Goal: Task Accomplishment & Management: Manage account settings

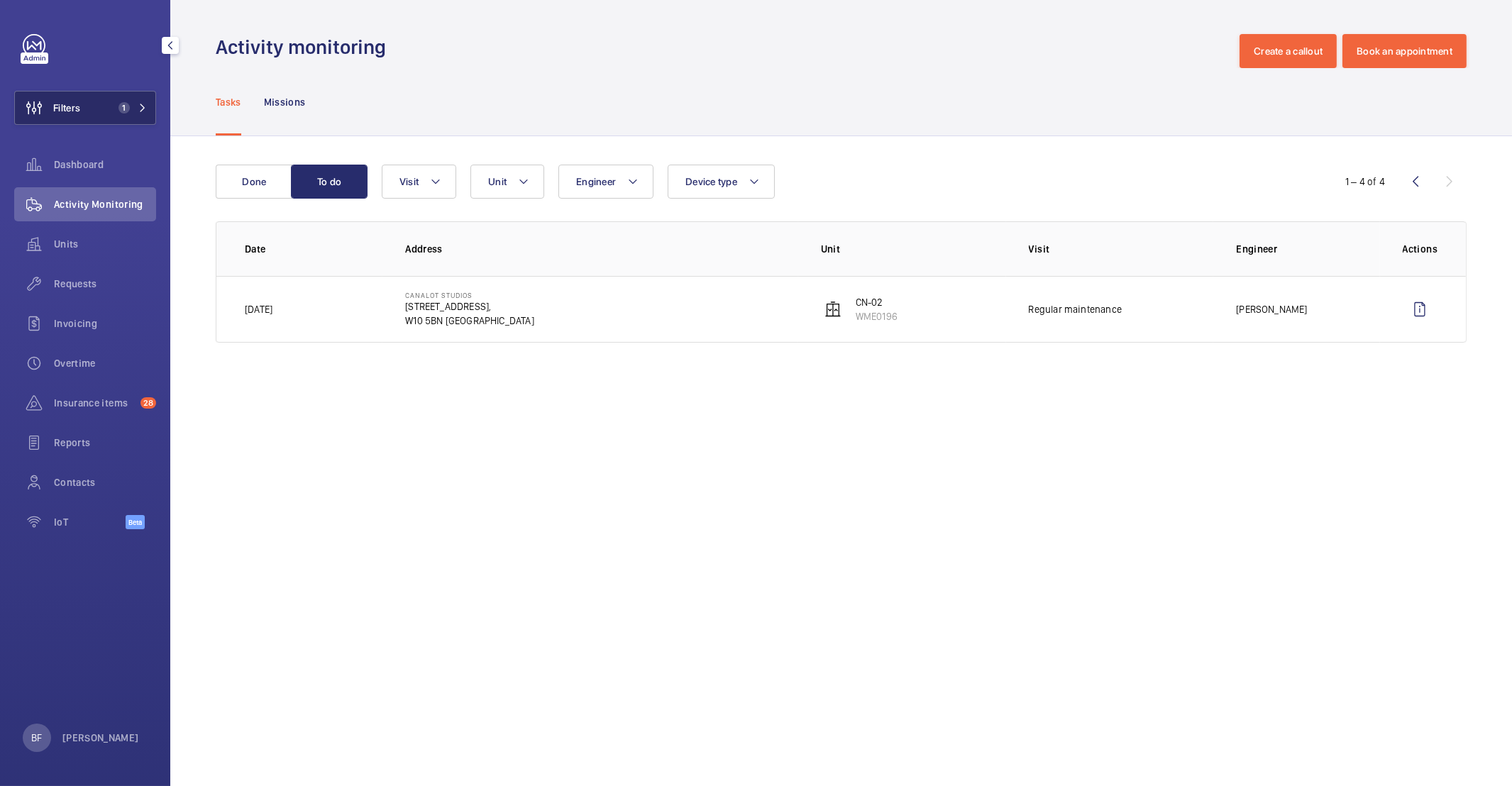
click at [101, 103] on button "Filters 1" at bounding box center [85, 107] width 142 height 34
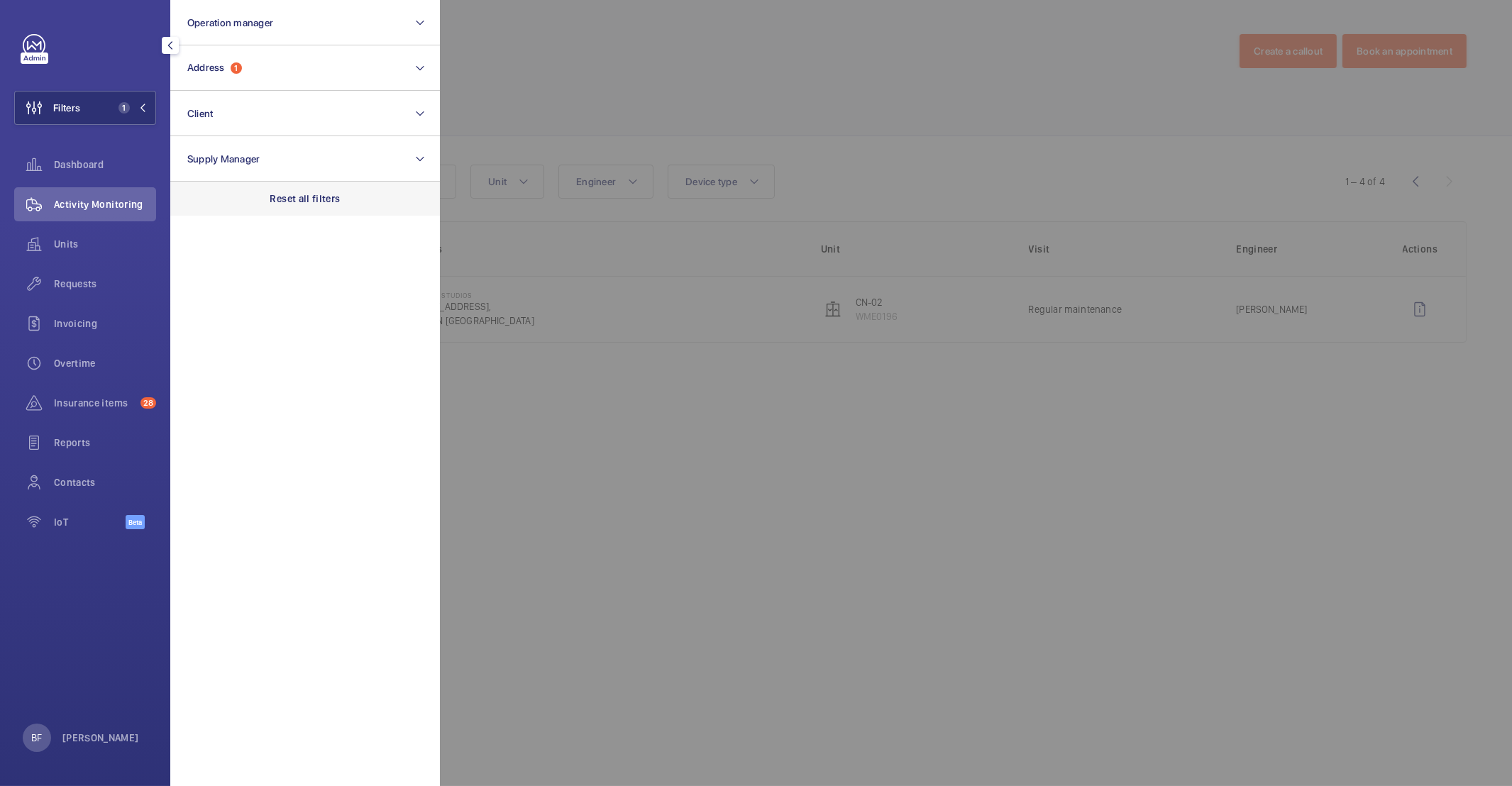
click at [311, 188] on div "Reset all filters" at bounding box center [305, 198] width 269 height 34
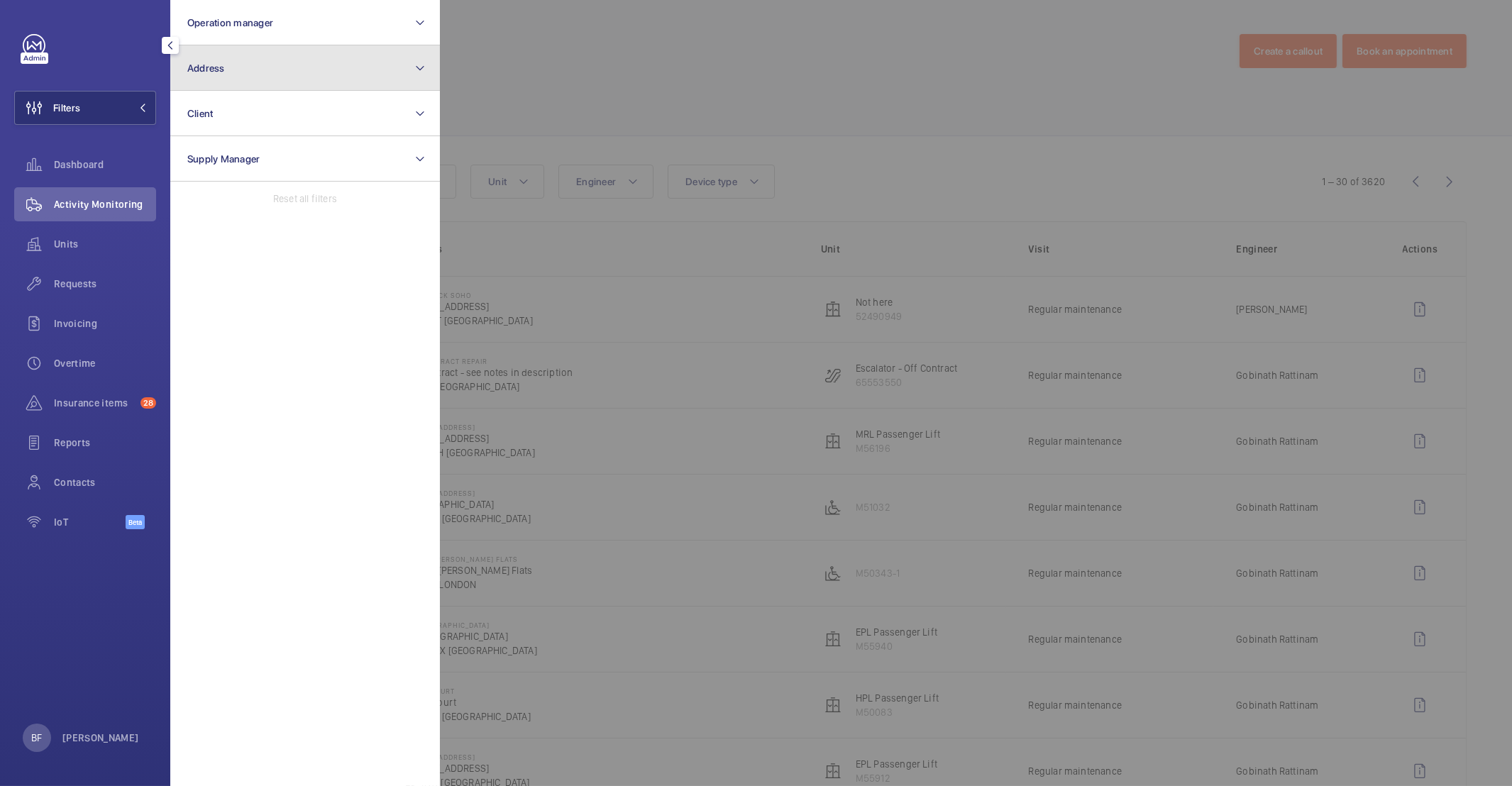
click at [302, 75] on button "Address" at bounding box center [305, 69] width 269 height 46
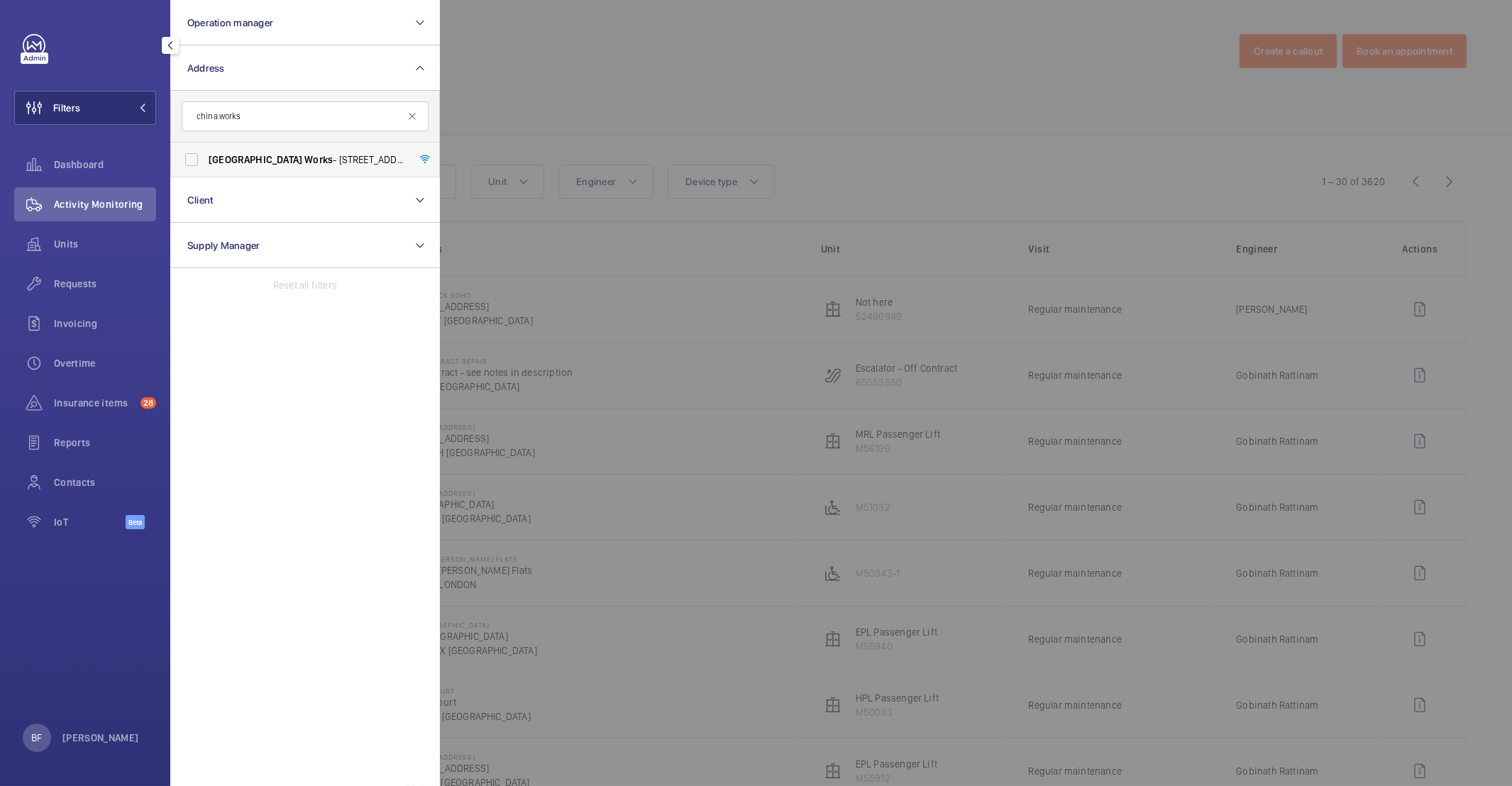
type input "china works"
click at [232, 158] on span "China" at bounding box center [255, 159] width 94 height 11
click at [206, 158] on input "China Works - 100 Black Prince Road, LONDON SE1 7SJ" at bounding box center [192, 159] width 28 height 28
checkbox input "true"
click at [730, 114] on div at bounding box center [1195, 393] width 1512 height 786
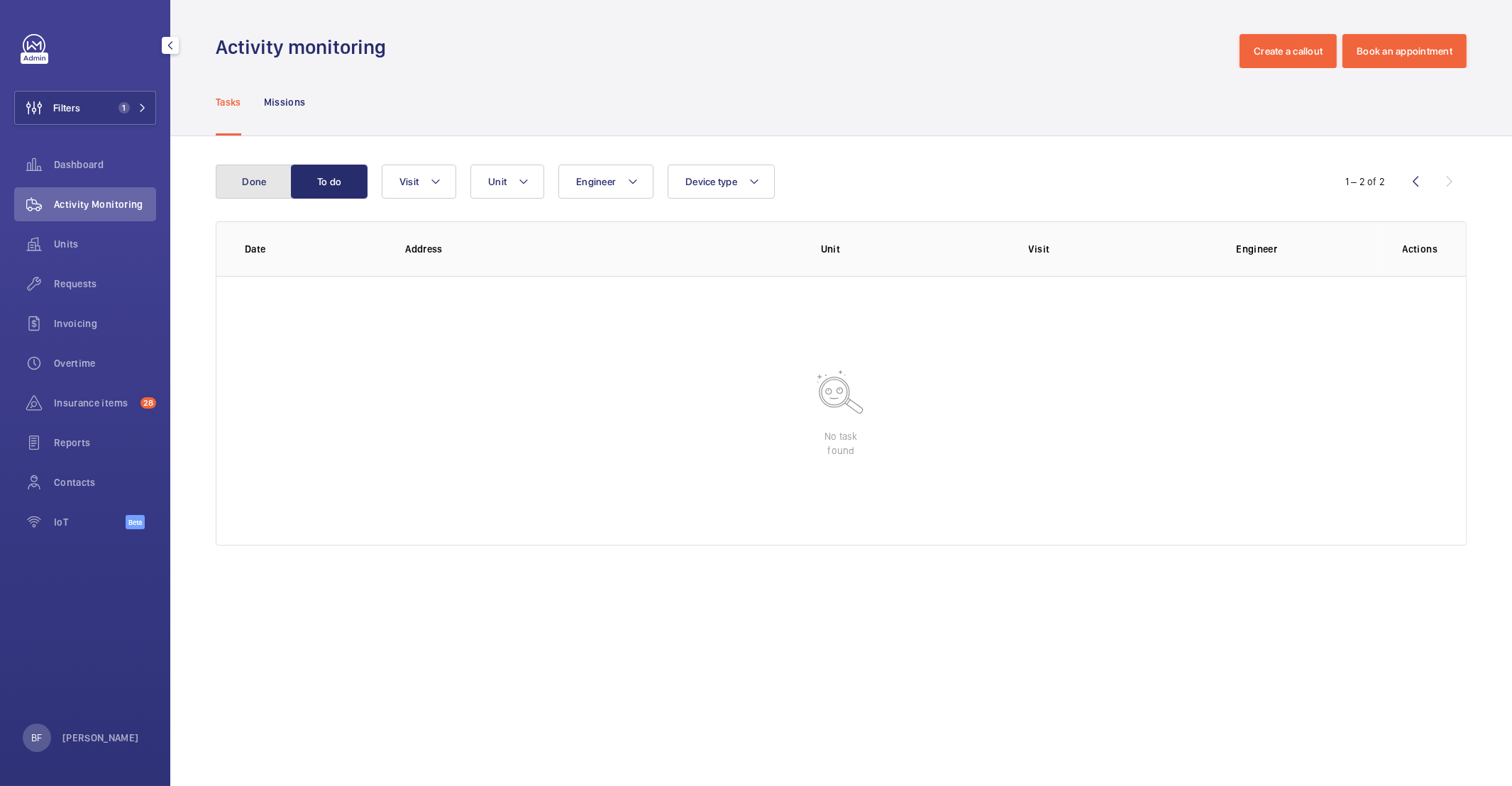
click at [276, 185] on button "Done" at bounding box center [253, 181] width 77 height 34
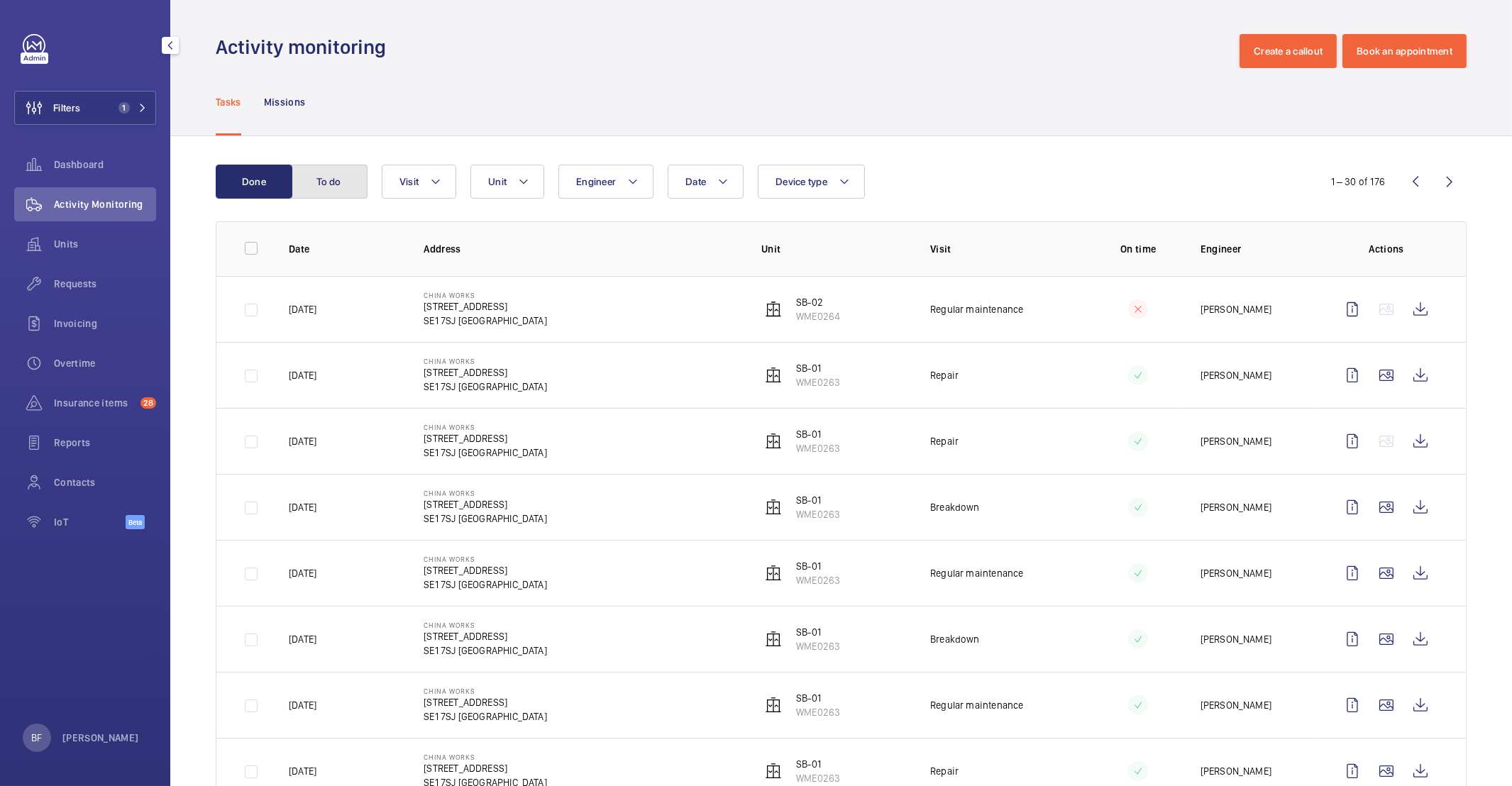
click at [342, 179] on button "To do" at bounding box center [328, 181] width 77 height 34
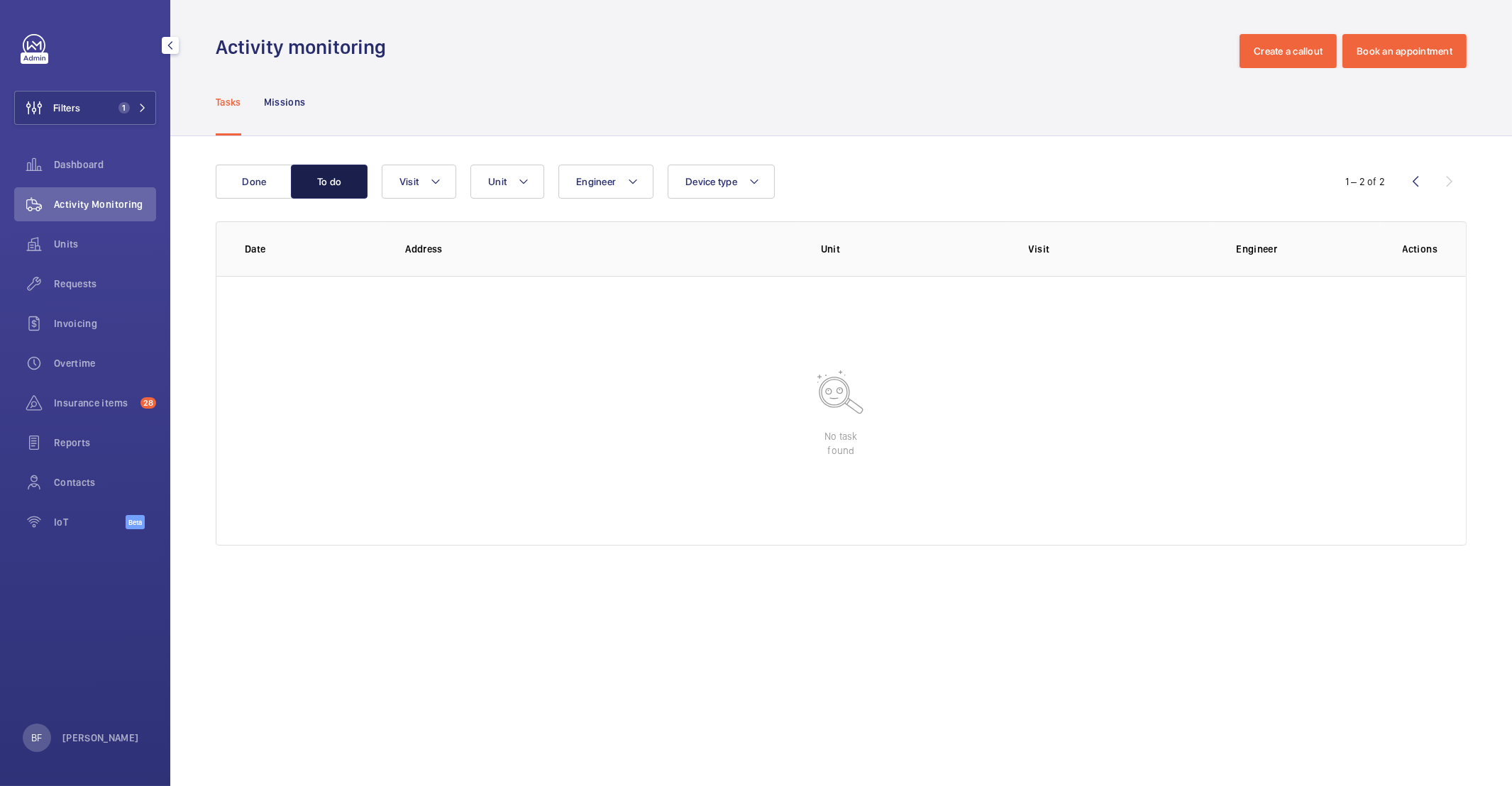
click at [328, 187] on button "To do" at bounding box center [328, 181] width 77 height 34
click at [255, 184] on button "Done" at bounding box center [253, 181] width 77 height 34
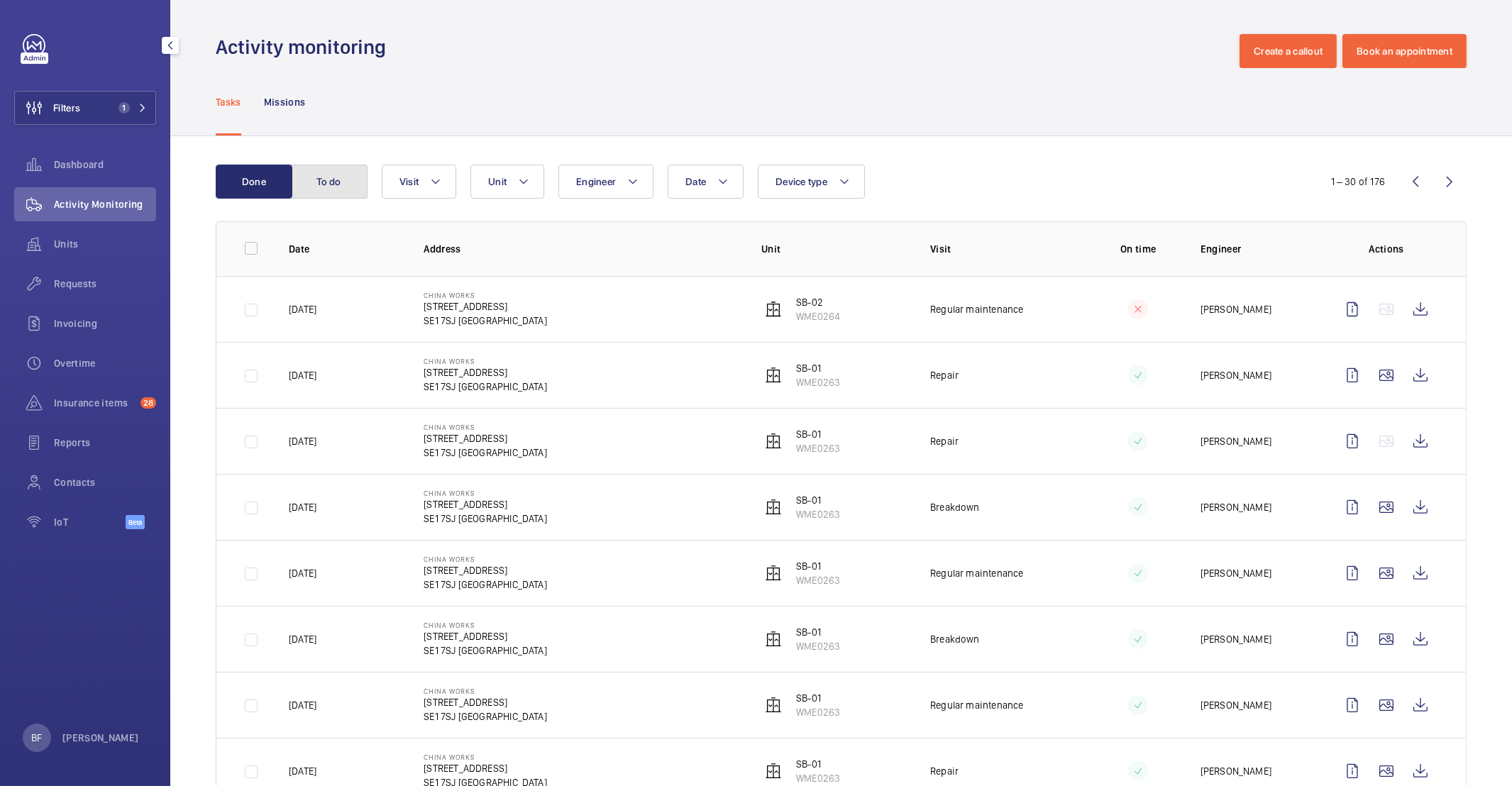
click at [347, 191] on button "To do" at bounding box center [328, 181] width 77 height 34
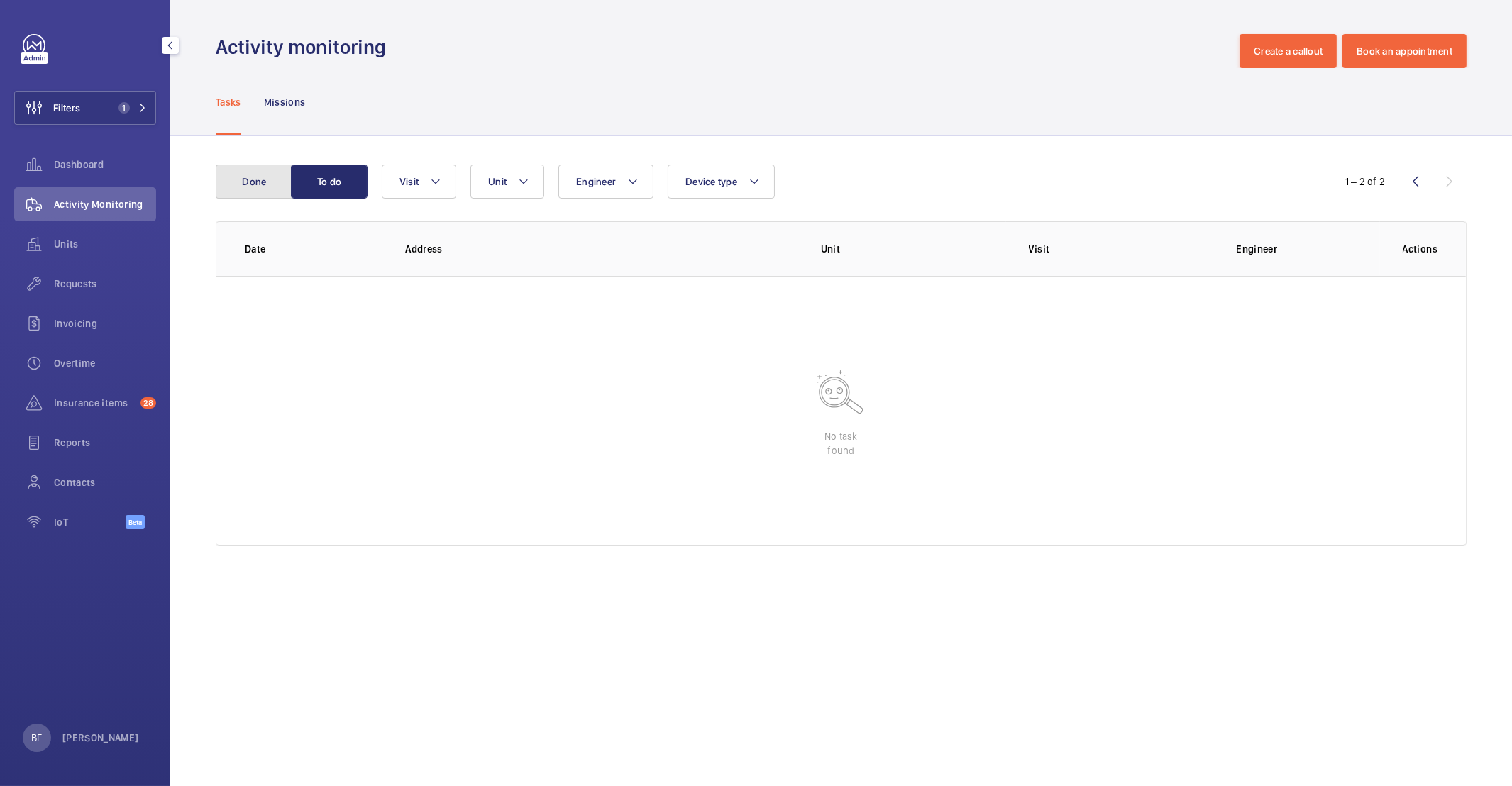
click at [246, 179] on button "Done" at bounding box center [253, 181] width 77 height 34
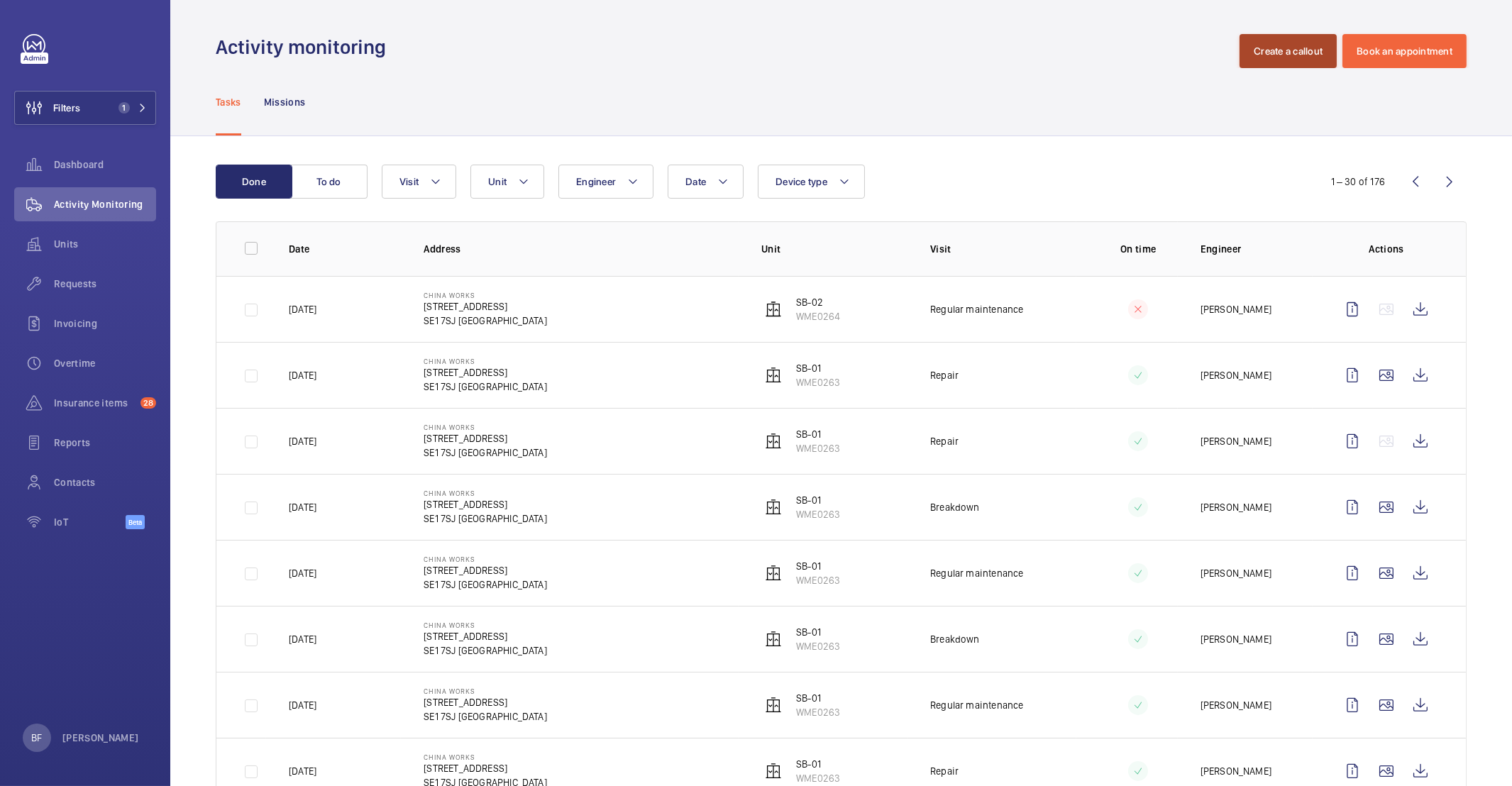
click at [1284, 59] on button "Create a callout" at bounding box center [1288, 51] width 97 height 34
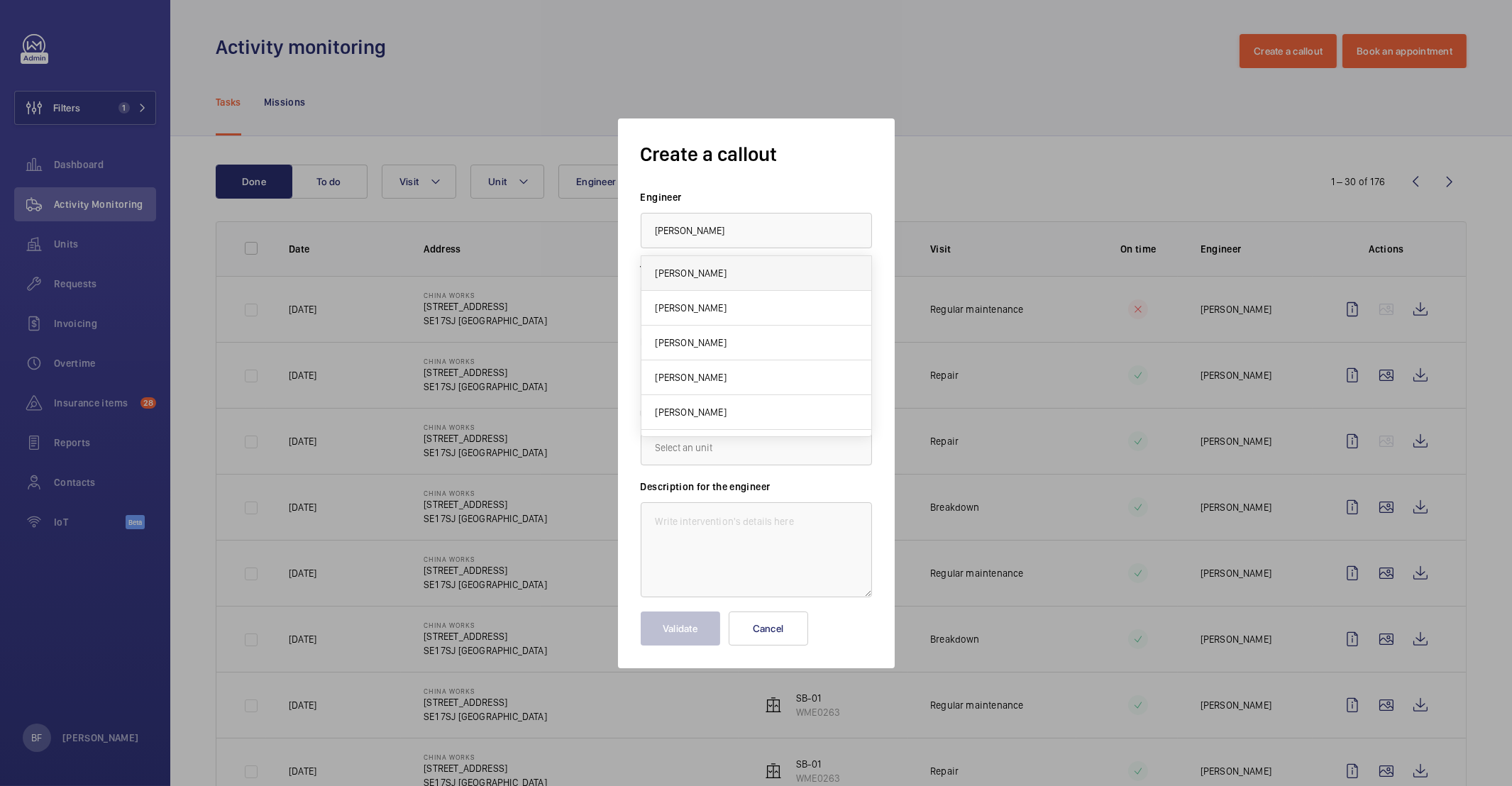
click at [790, 269] on mat-option "James Dalton" at bounding box center [756, 273] width 230 height 35
type input "James Dalton"
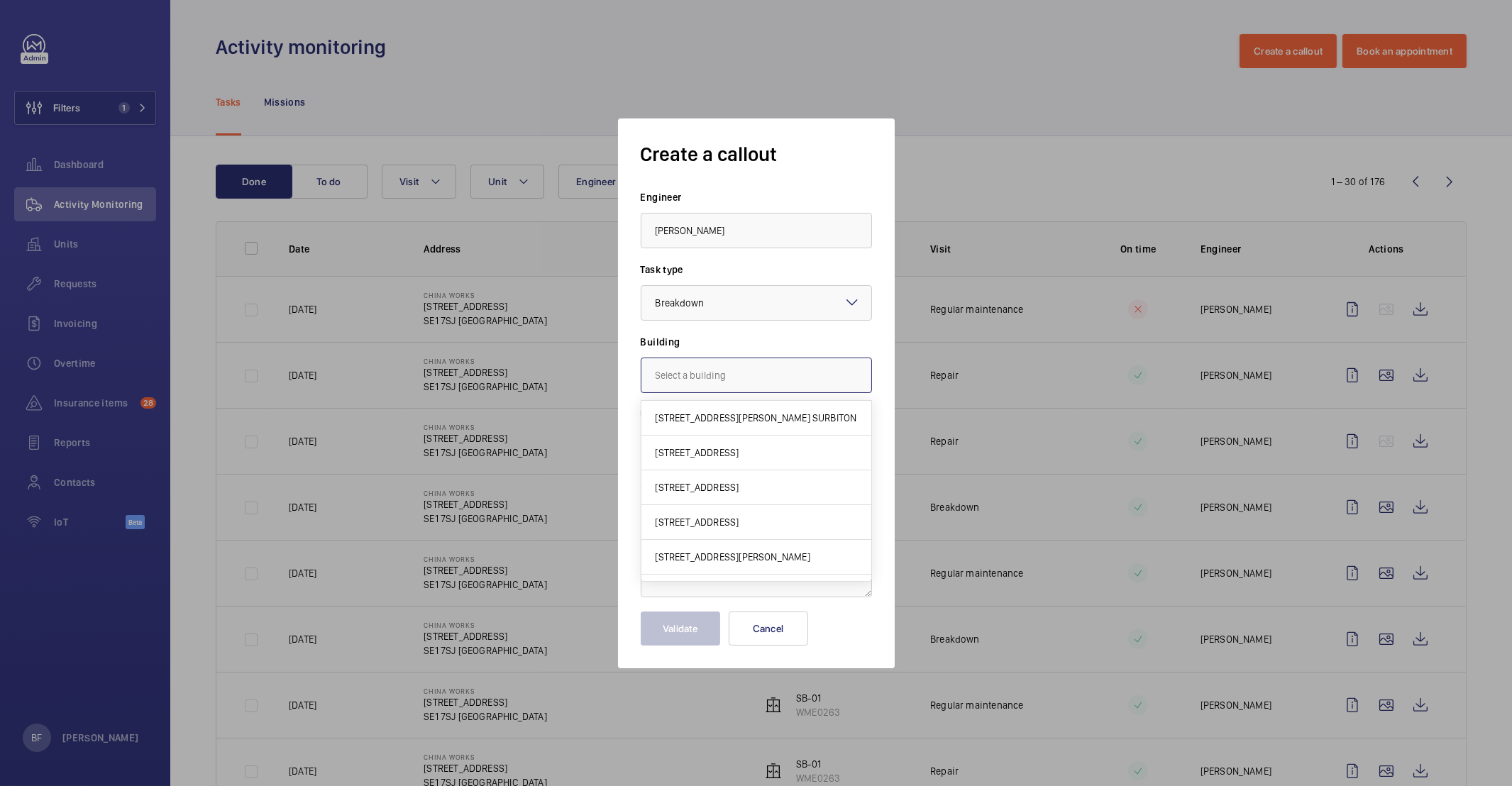
click at [783, 384] on input "text" at bounding box center [756, 375] width 231 height 36
click at [739, 423] on span "100 Black Prince Road, SE1 7SJ LONDON" at bounding box center [697, 417] width 84 height 14
type input "100 Black Prince Road, SE1 7SJ LONDON"
click at [722, 447] on input "text" at bounding box center [756, 447] width 231 height 36
click at [703, 476] on mat-option "WME0263 - SB-01" at bounding box center [756, 490] width 230 height 35
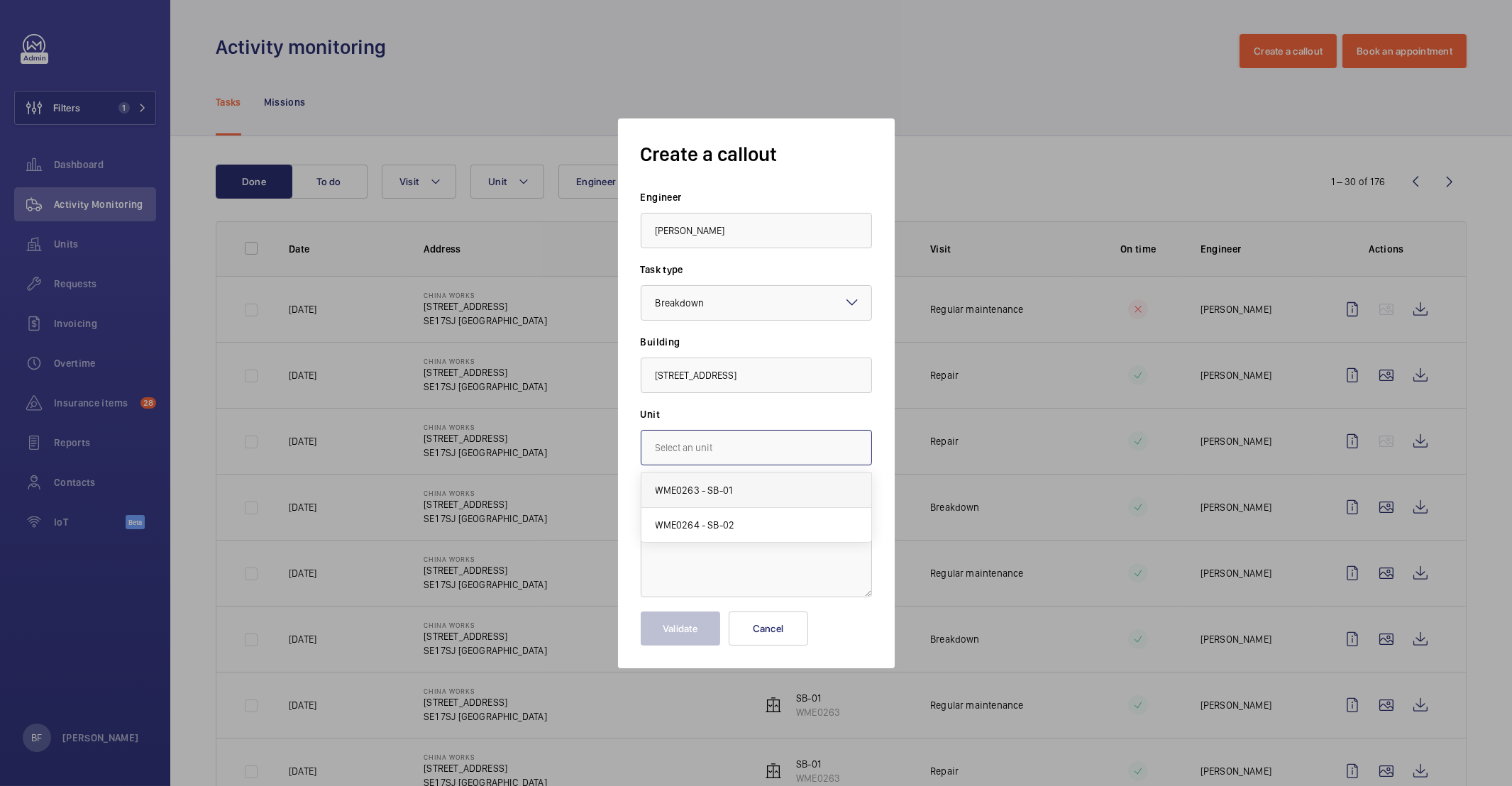
type input "WME0263 - SB-01"
click at [678, 531] on textarea at bounding box center [756, 549] width 231 height 95
click at [695, 537] on textarea at bounding box center [756, 549] width 231 height 95
paste textarea "there is a new constant alarming noise coming from the lift/liftshaft by the ma…"
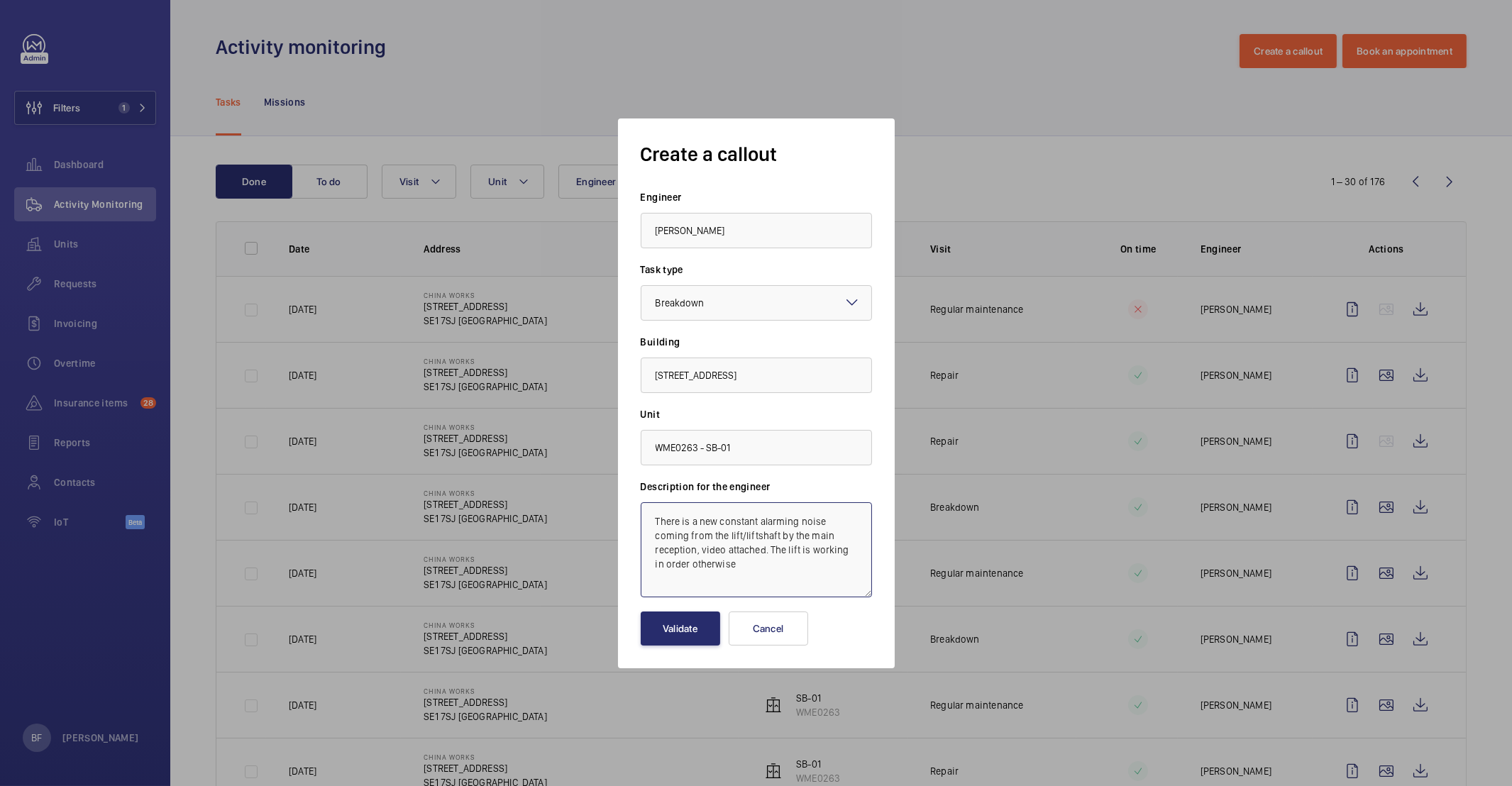
click at [786, 567] on textarea "There is a new constant alarming noise coming from the lift/liftshaft by the ma…" at bounding box center [756, 549] width 231 height 95
click at [755, 536] on textarea "There is a new constant alarming noise coming from the lift/liftshaft by the ma…" at bounding box center [756, 549] width 231 height 95
click at [738, 570] on textarea "There is a new constant alarming noise coming from the lift/lift shaft by the m…" at bounding box center [756, 549] width 231 height 95
click at [654, 521] on textarea "There is a new constant alarming noise coming from the lift/lift shaft by the m…" at bounding box center [756, 549] width 231 height 95
paste textarea "Job #354233"
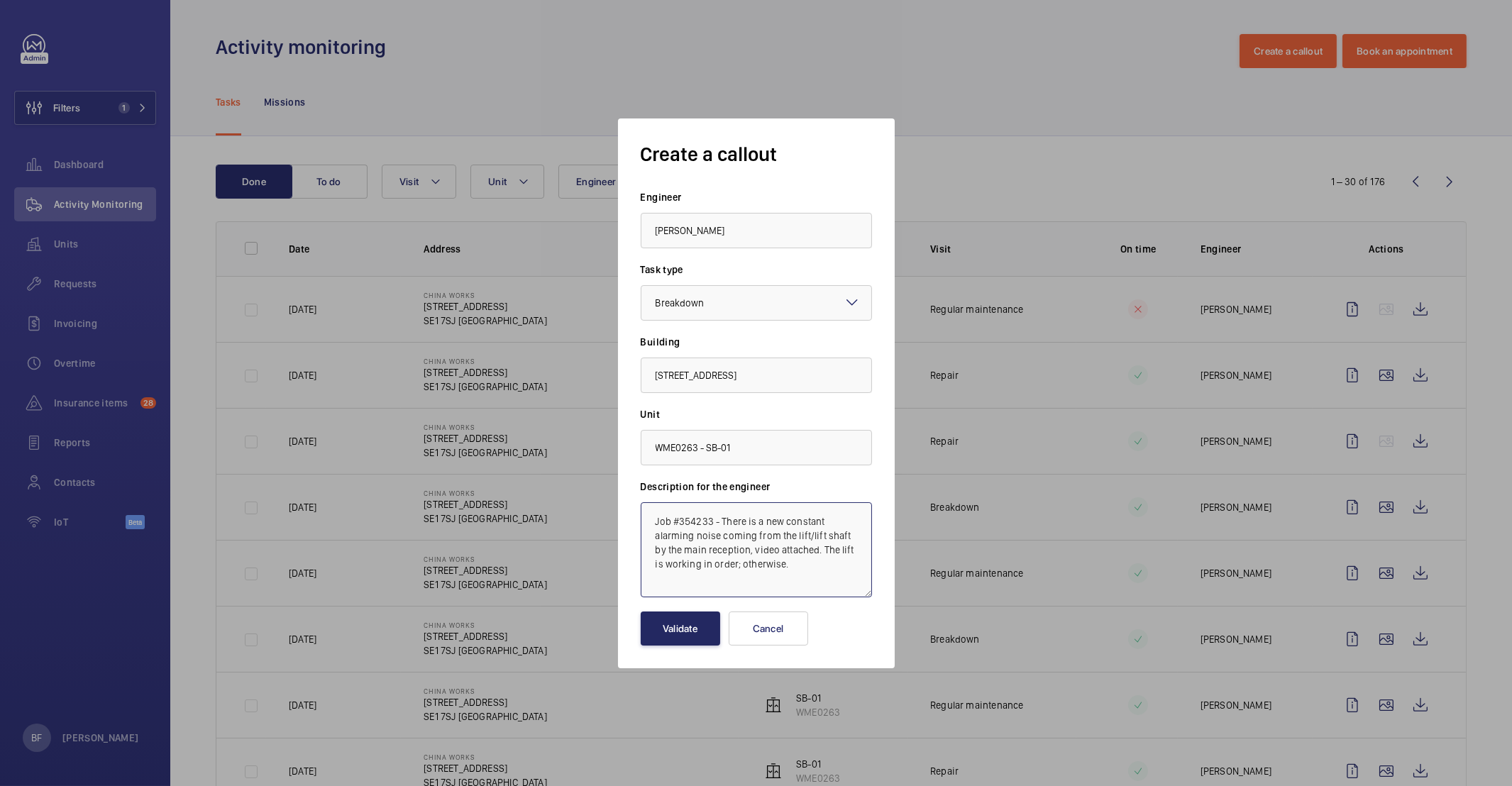
type textarea "Job #354233 - There is a new constant alarming noise coming from the lift/lift …"
click at [680, 634] on button "Validate" at bounding box center [680, 628] width 80 height 34
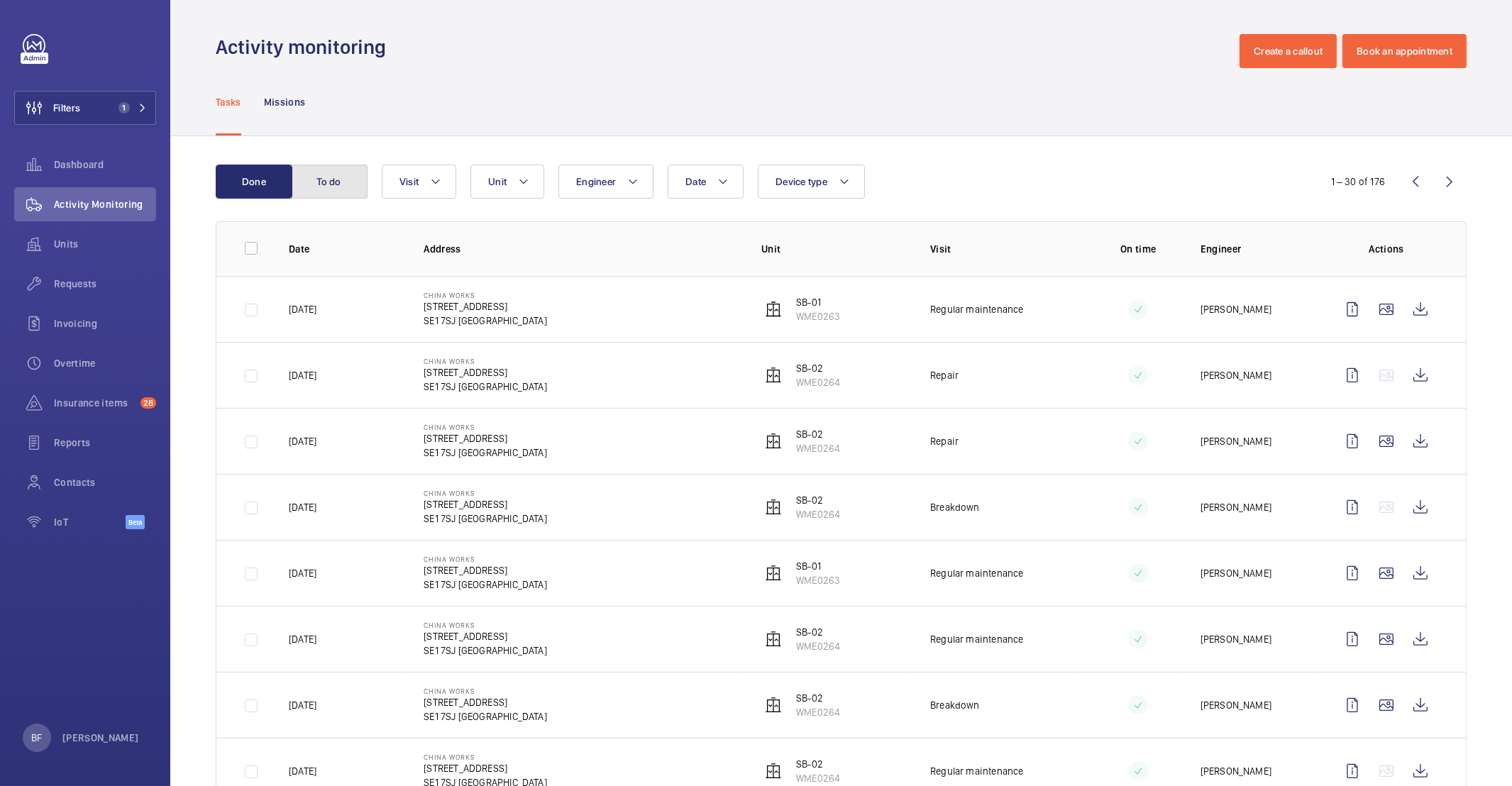
click at [330, 176] on button "To do" at bounding box center [328, 181] width 77 height 34
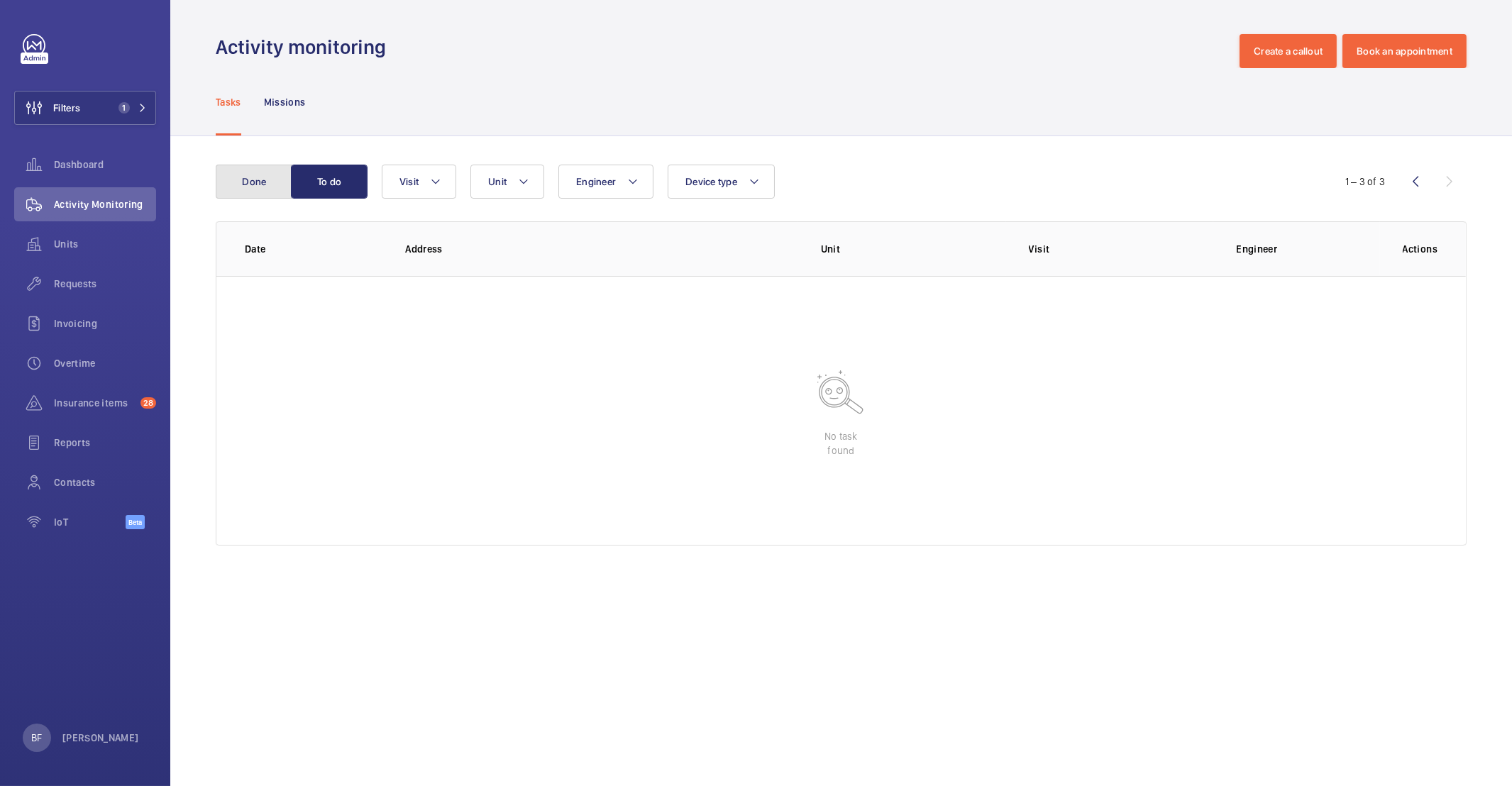
click at [273, 174] on button "Done" at bounding box center [253, 181] width 77 height 34
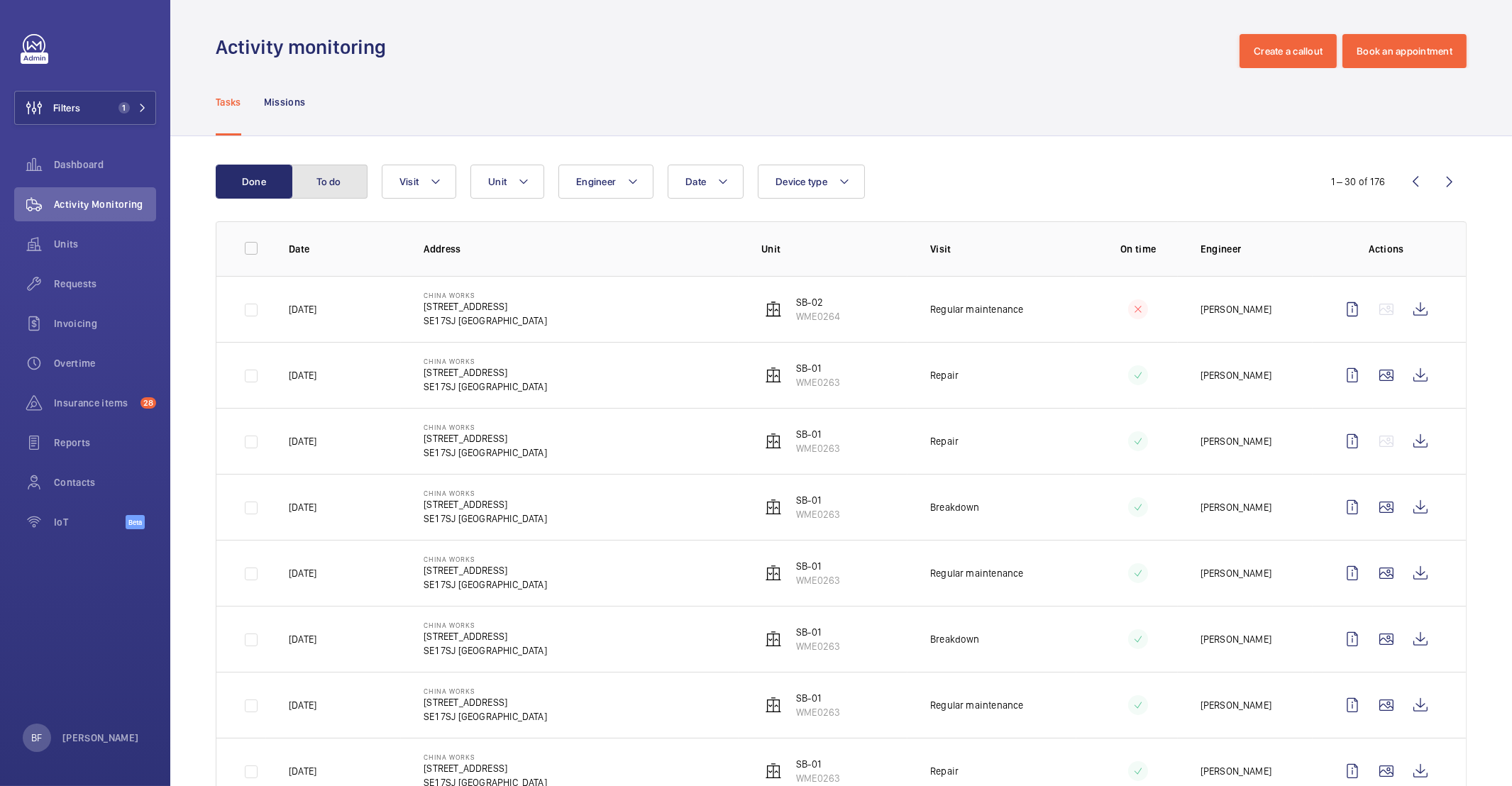
click at [321, 178] on button "To do" at bounding box center [328, 181] width 77 height 34
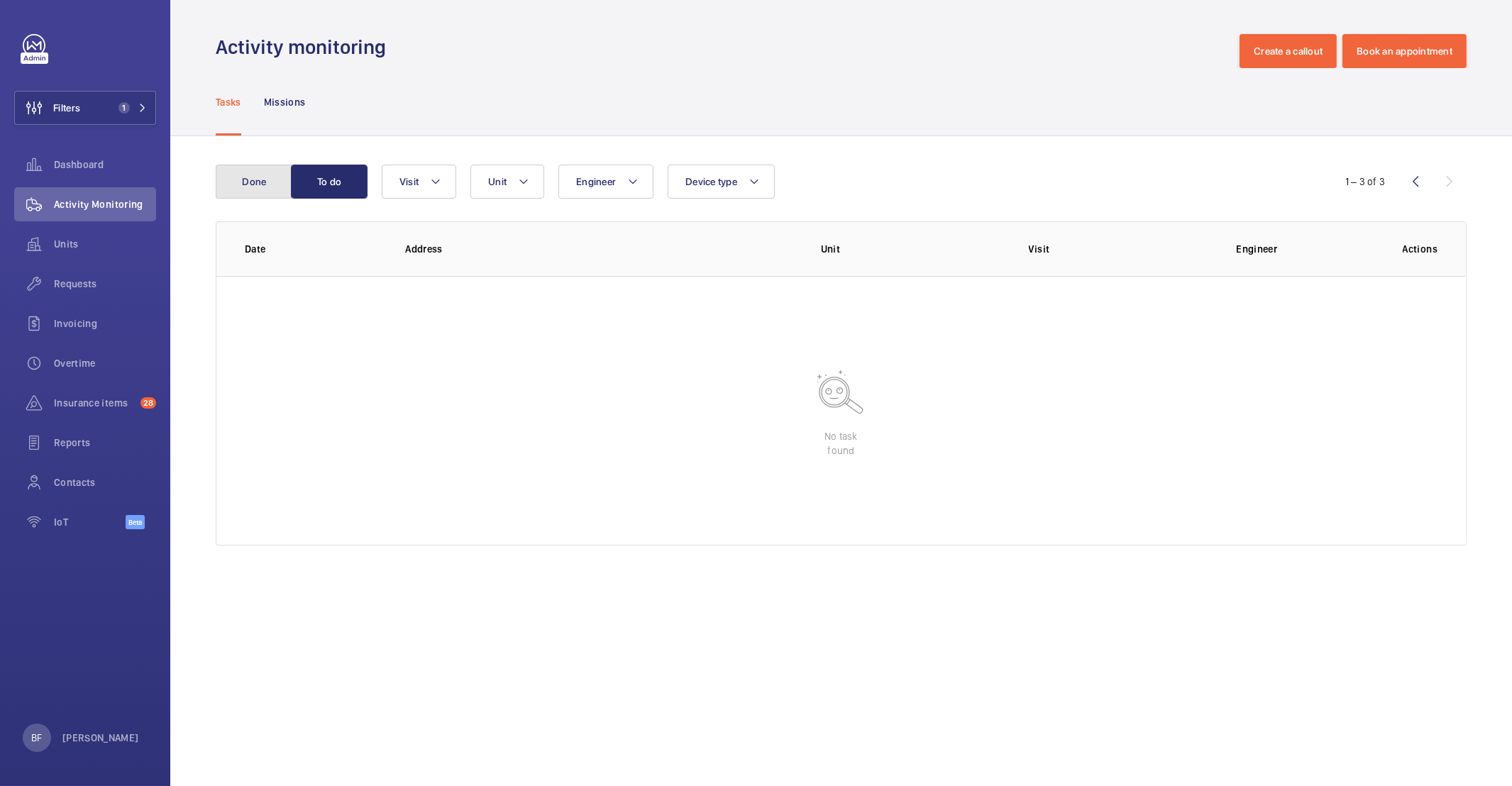
click at [261, 189] on button "Done" at bounding box center [253, 181] width 77 height 34
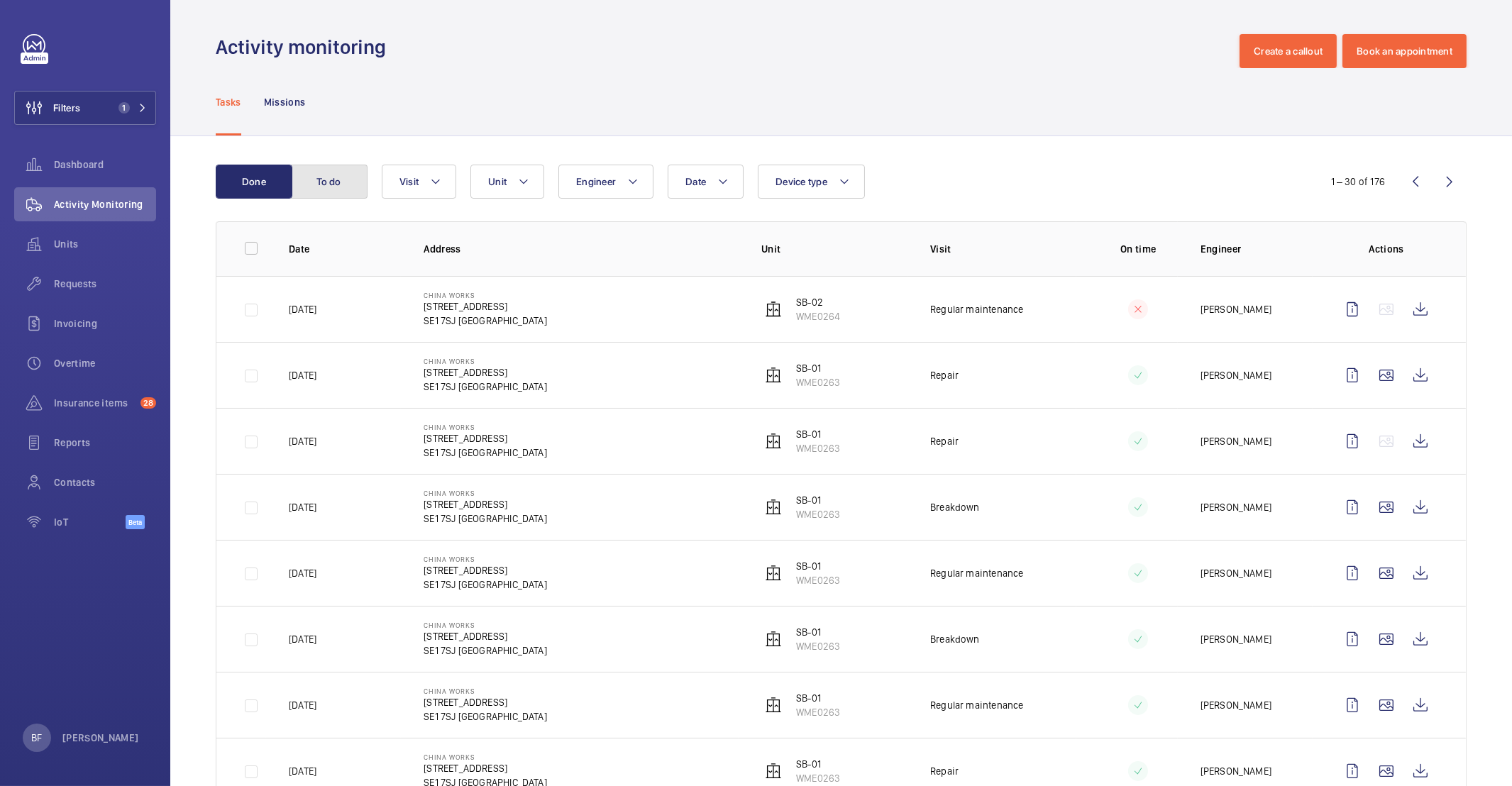
click at [306, 186] on button "To do" at bounding box center [328, 181] width 77 height 34
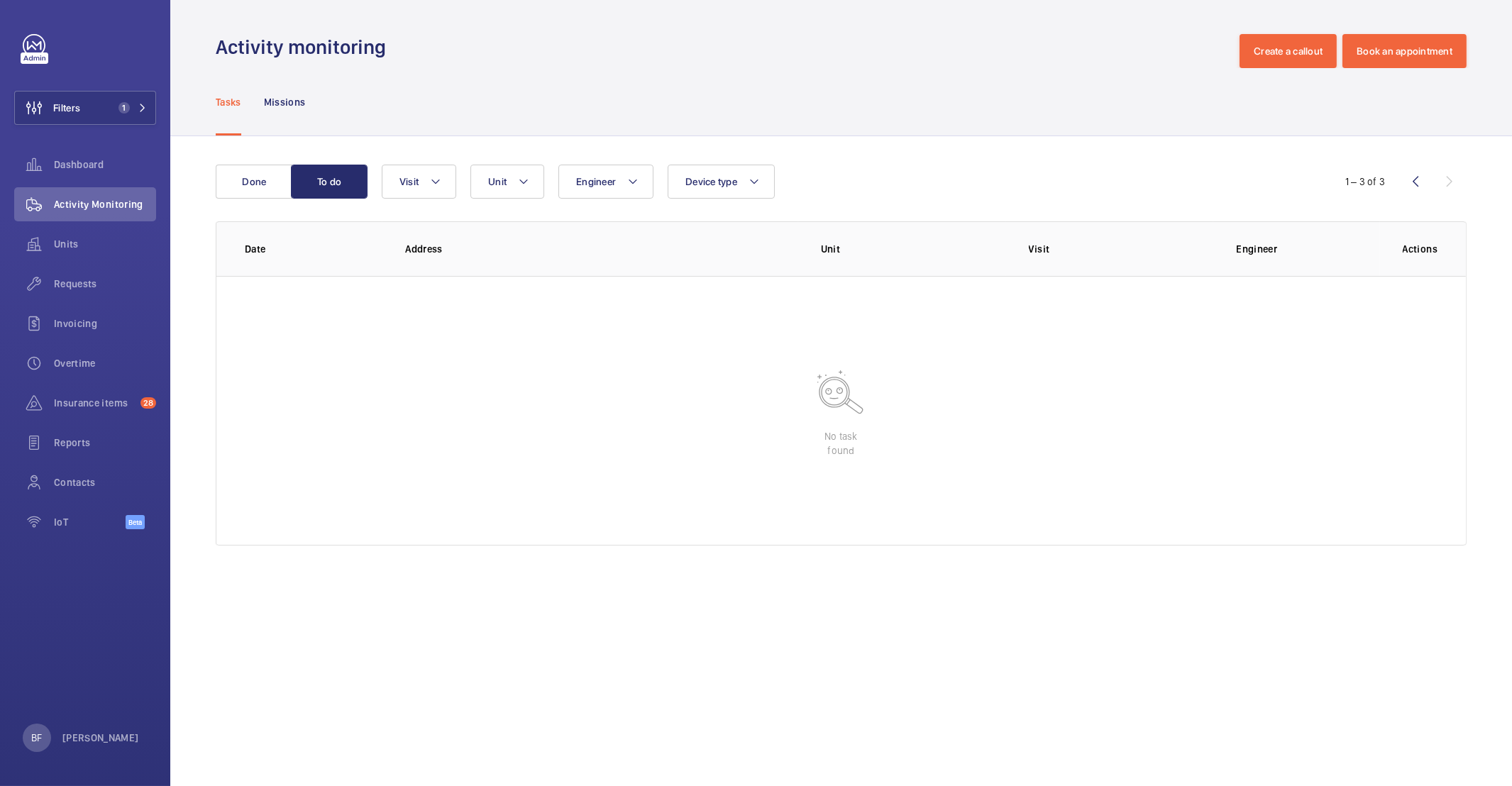
click at [71, 726] on div "BF [PERSON_NAME]" at bounding box center [81, 738] width 116 height 28
click at [79, 704] on p "Log out" at bounding box center [103, 706] width 133 height 14
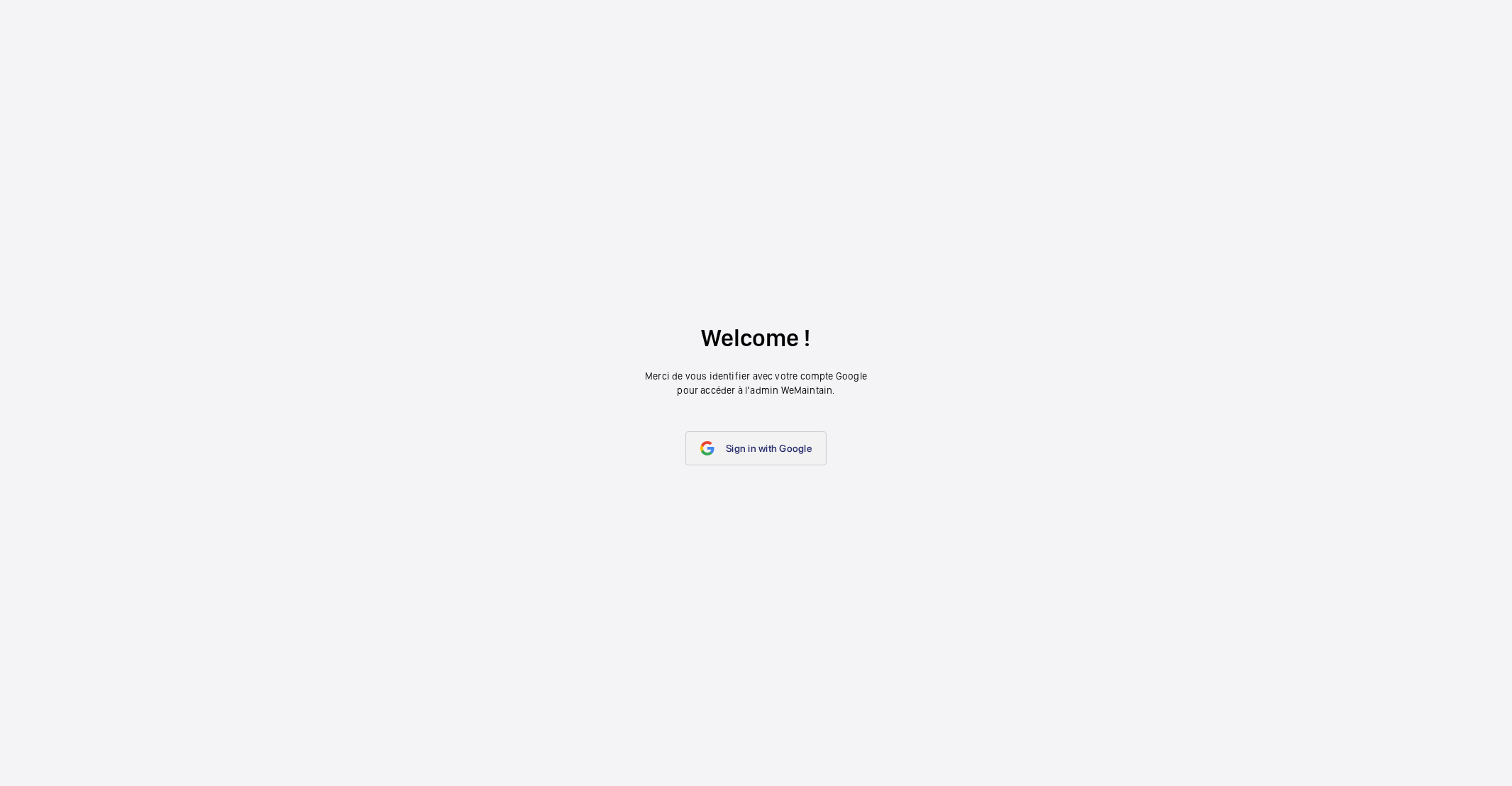
click at [735, 456] on link "Sign in with Google" at bounding box center [756, 447] width 141 height 34
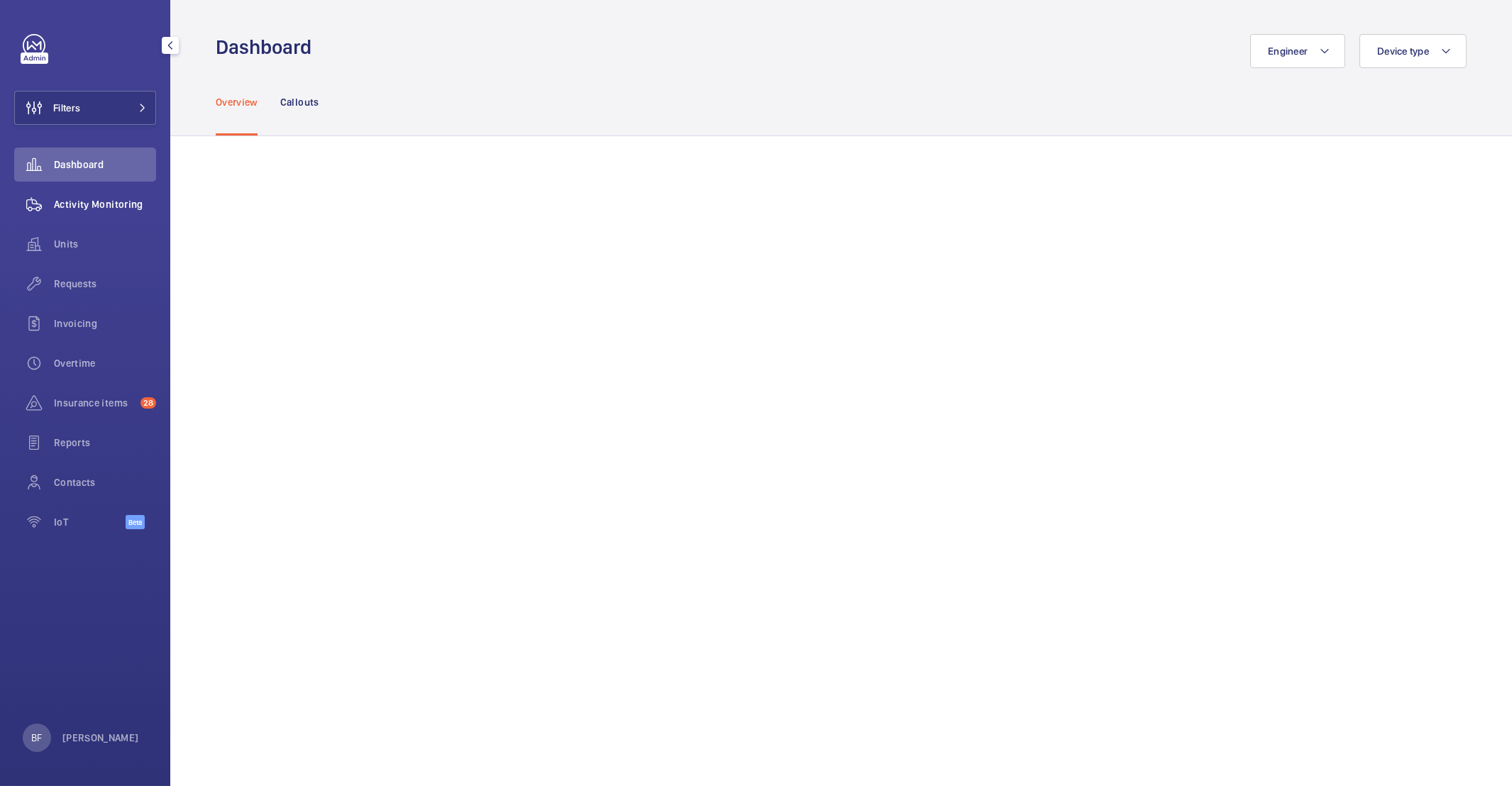
click at [78, 213] on div "Activity Monitoring" at bounding box center [85, 204] width 142 height 34
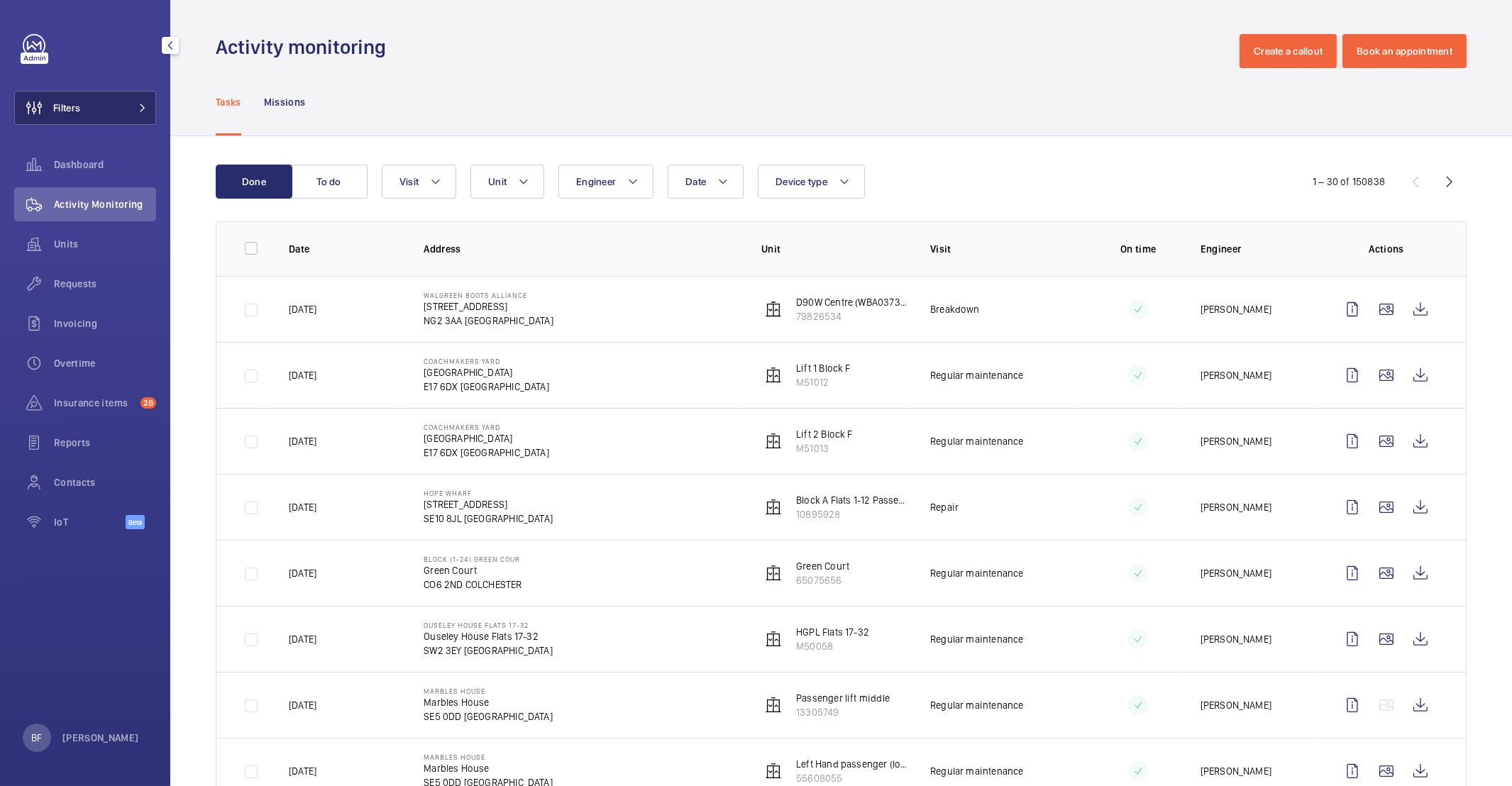
click at [115, 103] on button "Filters" at bounding box center [85, 107] width 142 height 34
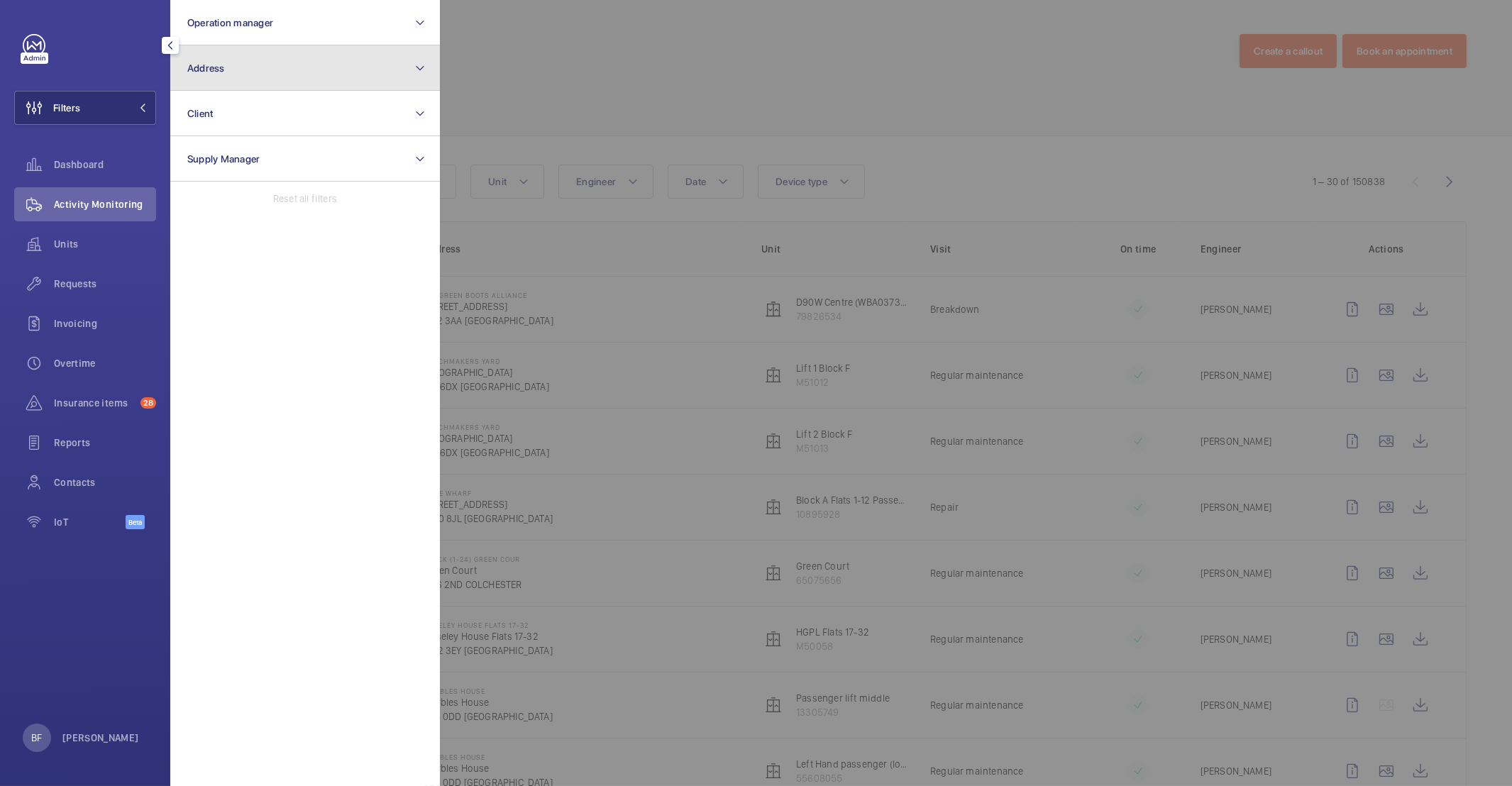
click at [227, 54] on button "Address" at bounding box center [305, 69] width 269 height 46
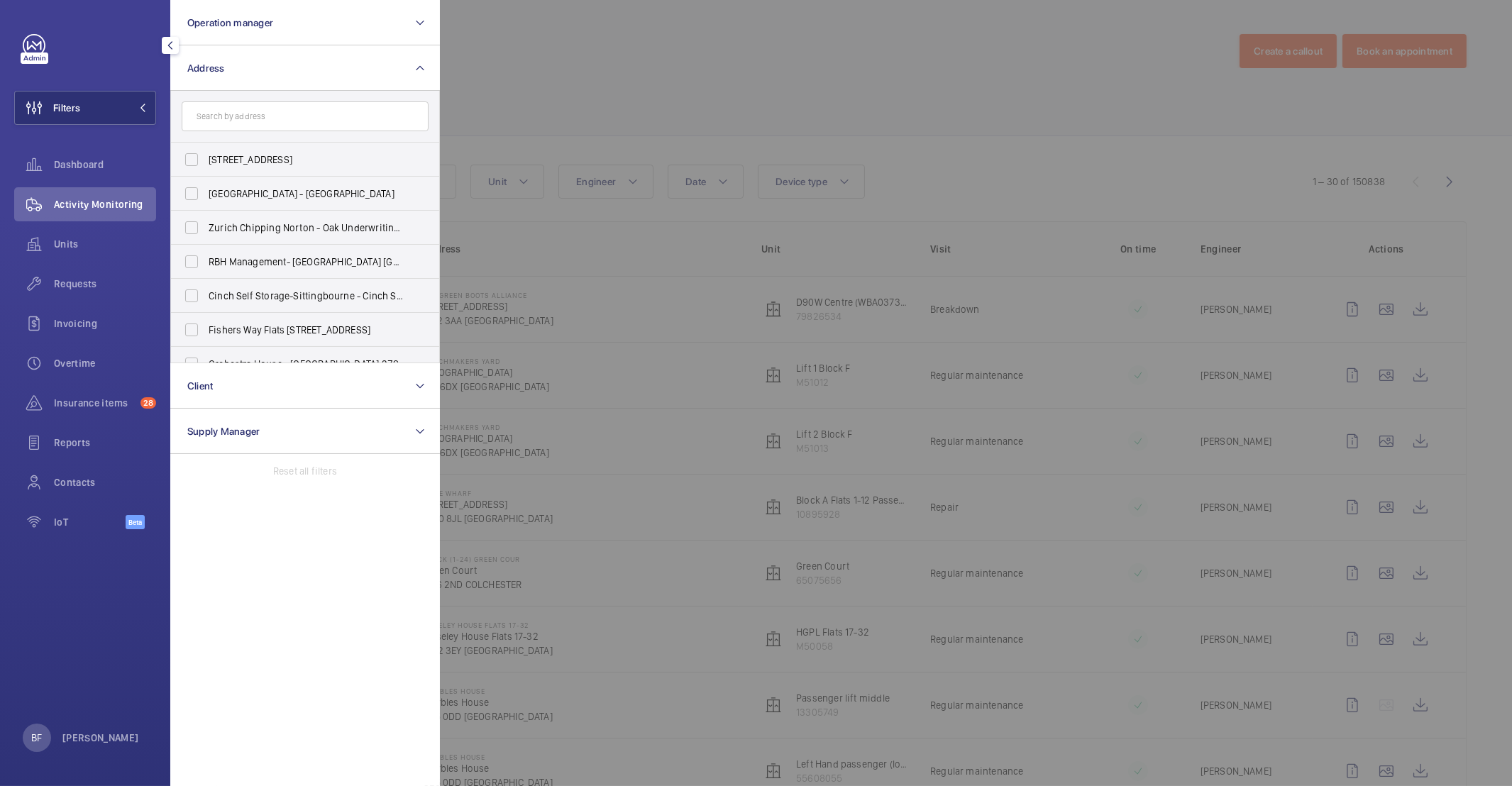
click at [291, 107] on input "text" at bounding box center [305, 116] width 247 height 30
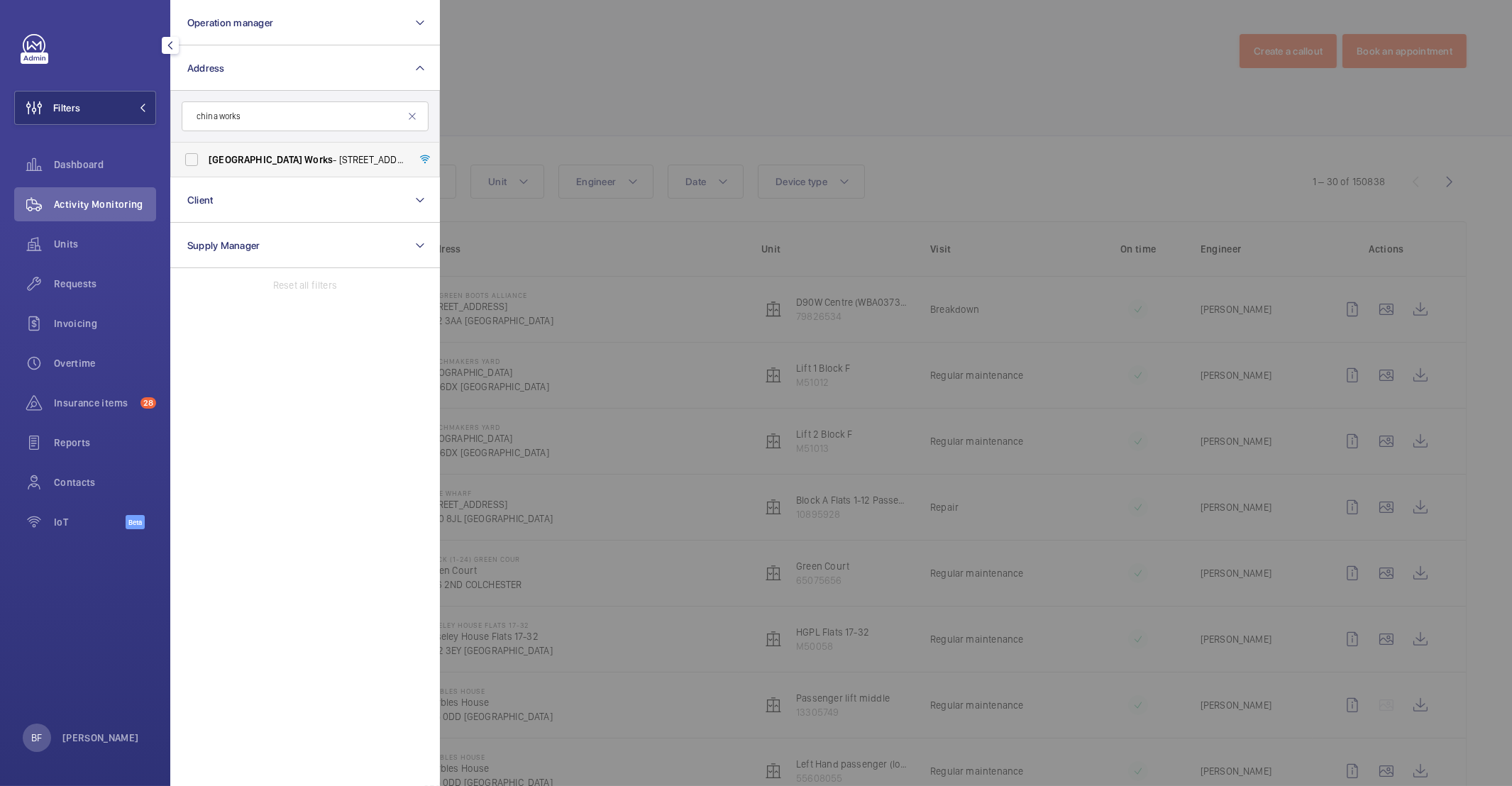
type input "china works"
click at [325, 158] on span "China Works - 100 Black Prince Road, LONDON SE1 7SJ" at bounding box center [306, 159] width 195 height 14
click at [206, 158] on input "China Works - 100 Black Prince Road, LONDON SE1 7SJ" at bounding box center [192, 159] width 28 height 28
checkbox input "true"
click at [614, 88] on div at bounding box center [1195, 393] width 1512 height 786
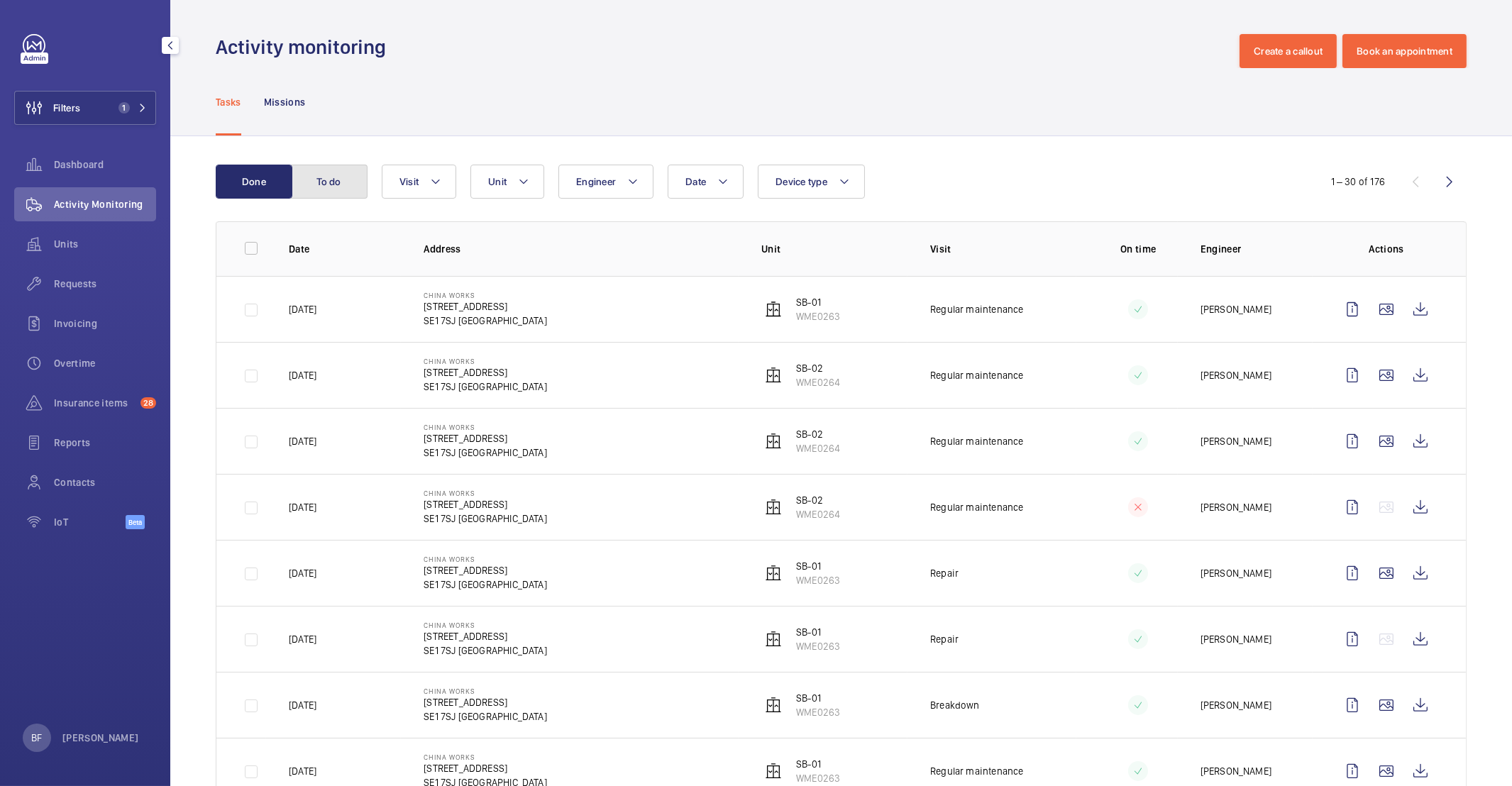
click at [353, 179] on button "To do" at bounding box center [328, 181] width 77 height 34
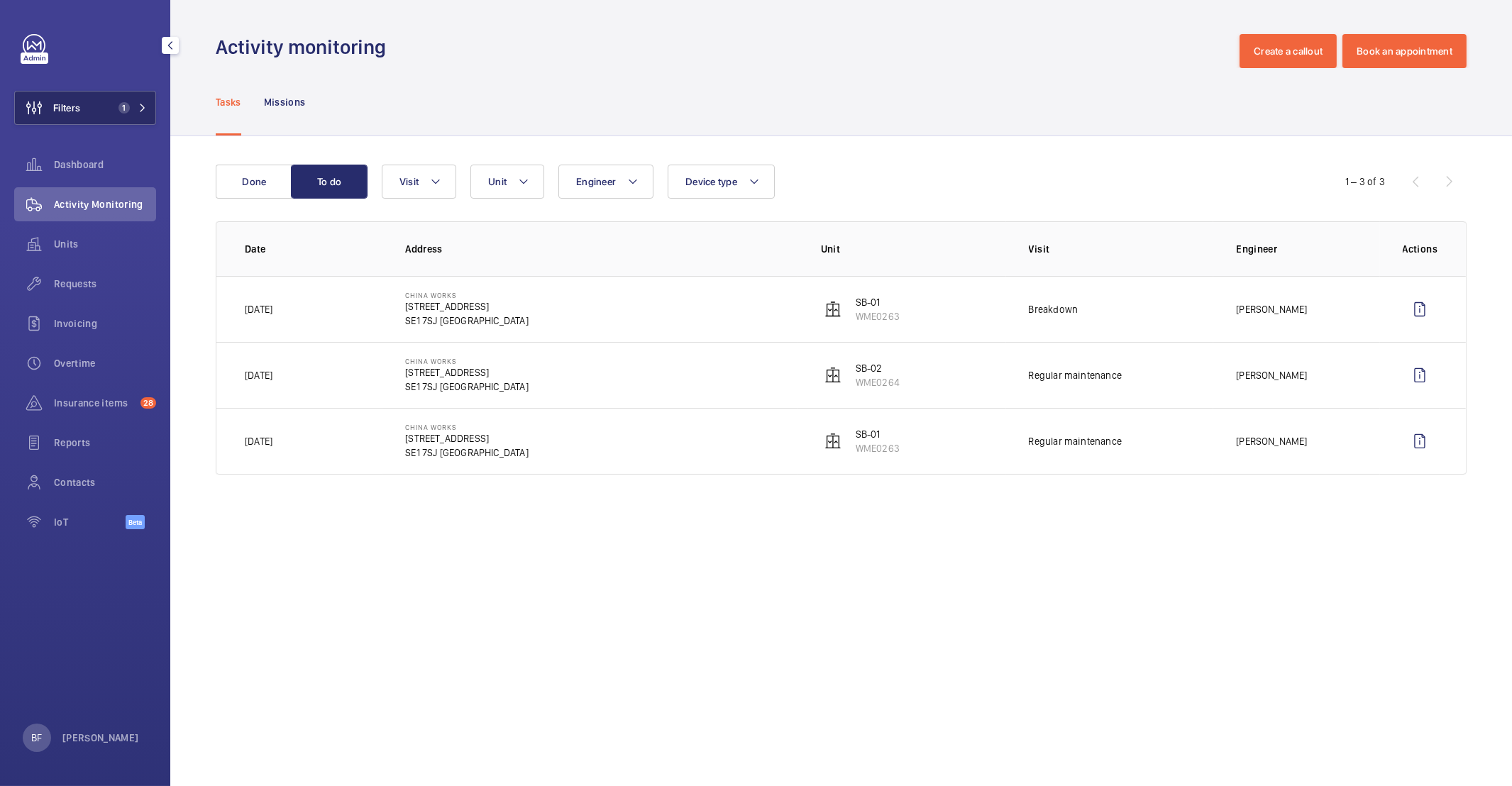
click at [88, 110] on button "Filters 1" at bounding box center [85, 107] width 142 height 34
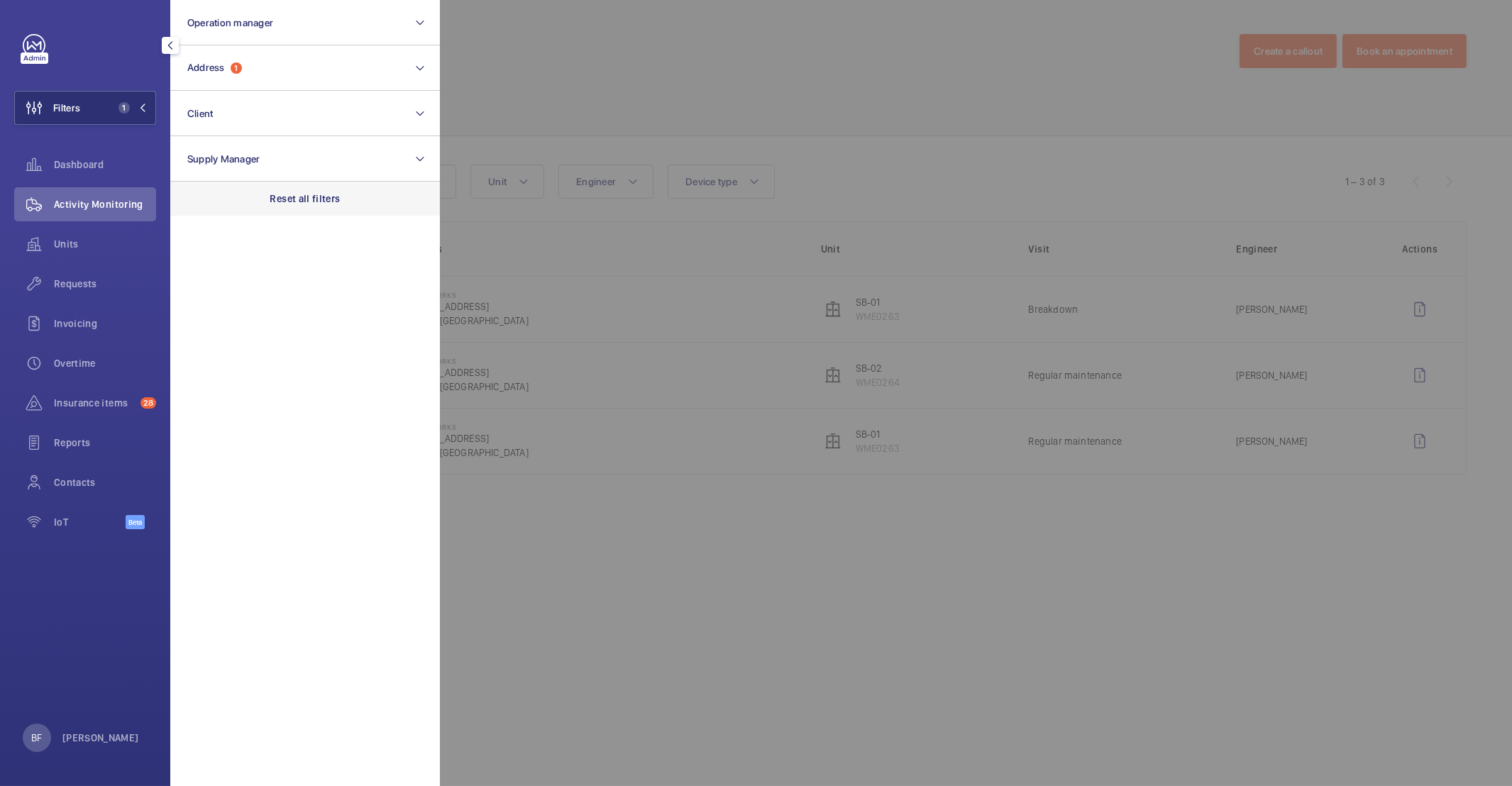
click at [310, 208] on div "Reset all filters" at bounding box center [305, 198] width 269 height 34
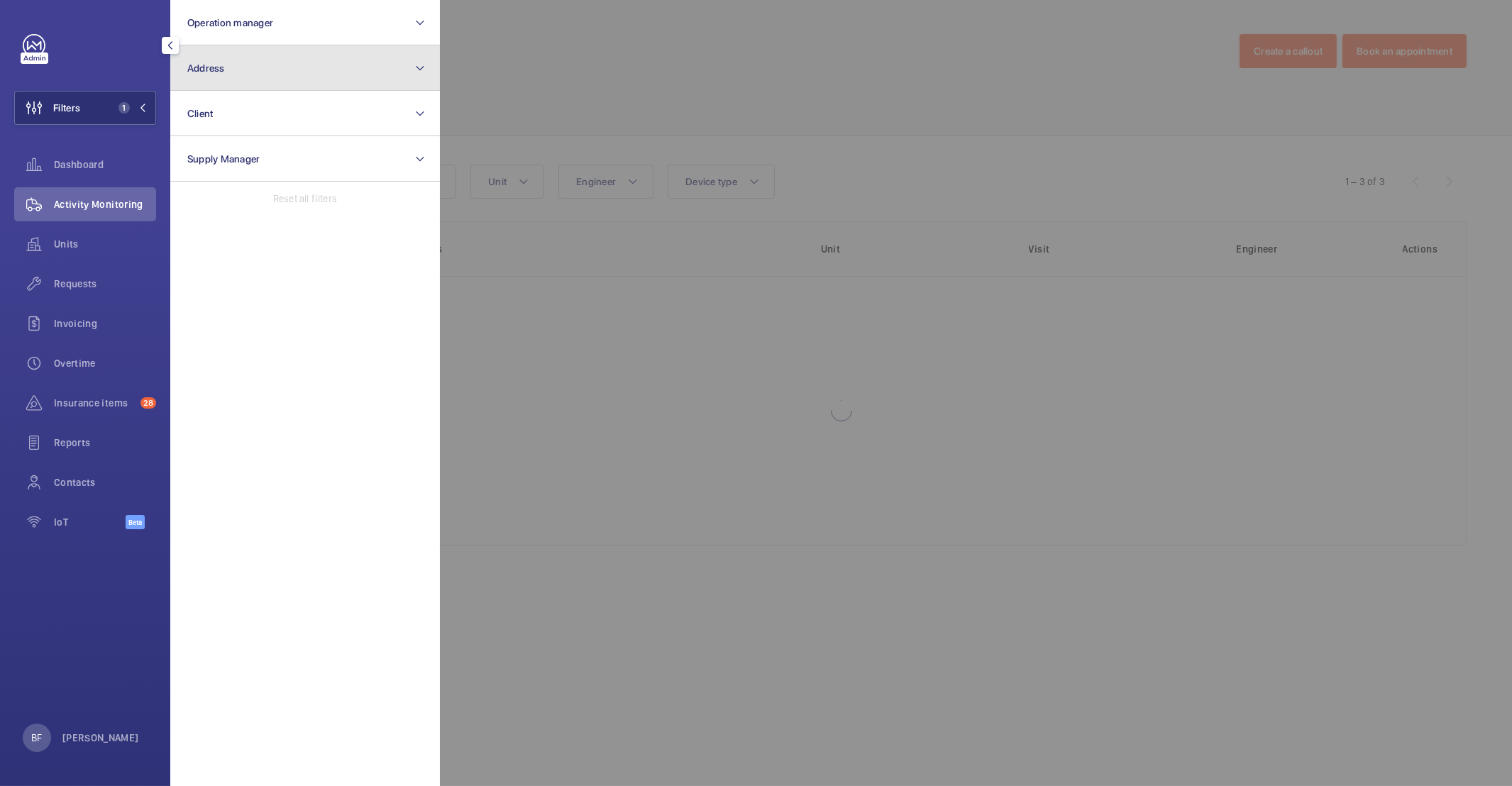
click at [257, 51] on button "Address" at bounding box center [305, 69] width 269 height 46
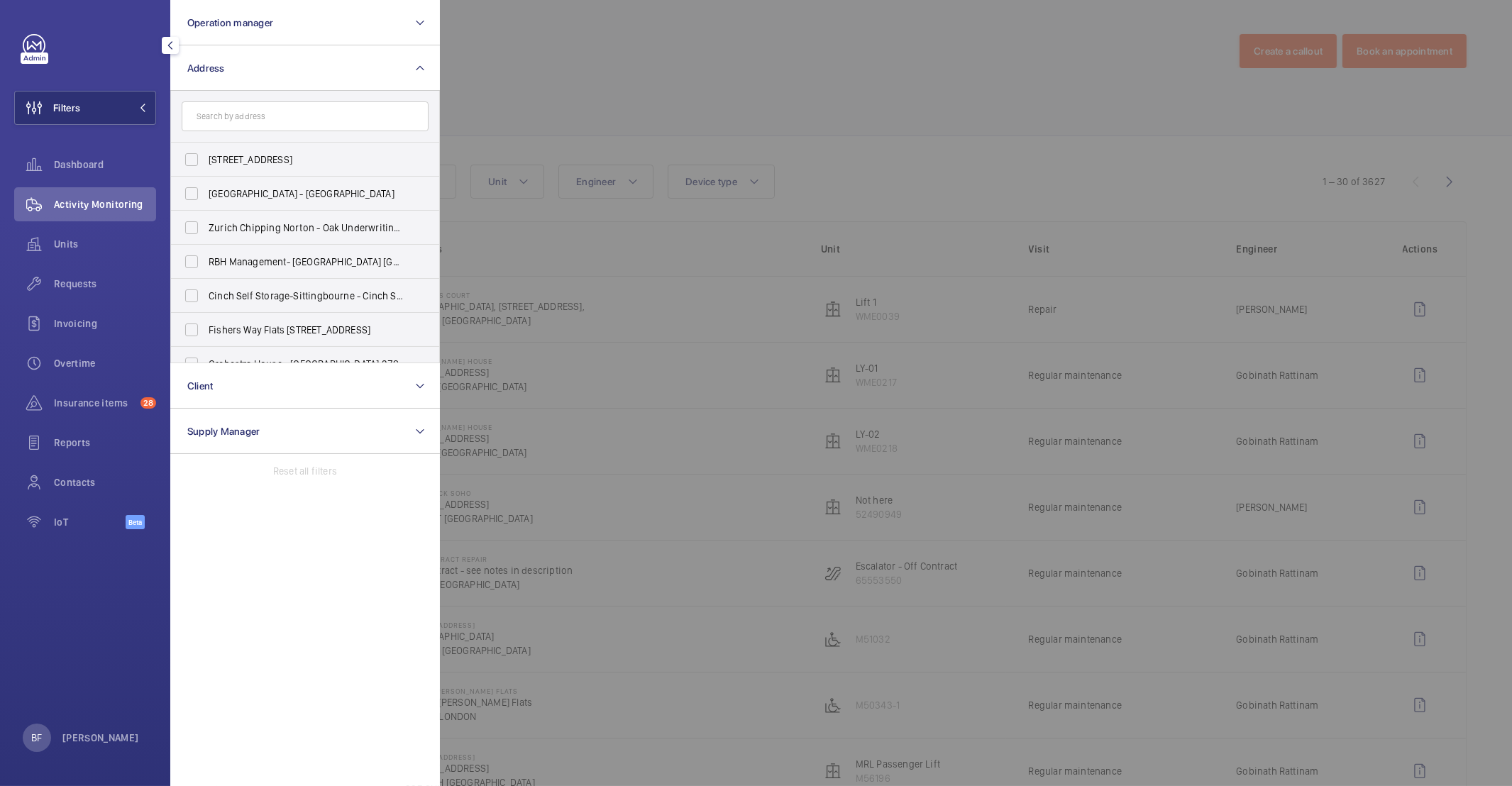
click at [257, 110] on input "text" at bounding box center [305, 116] width 247 height 30
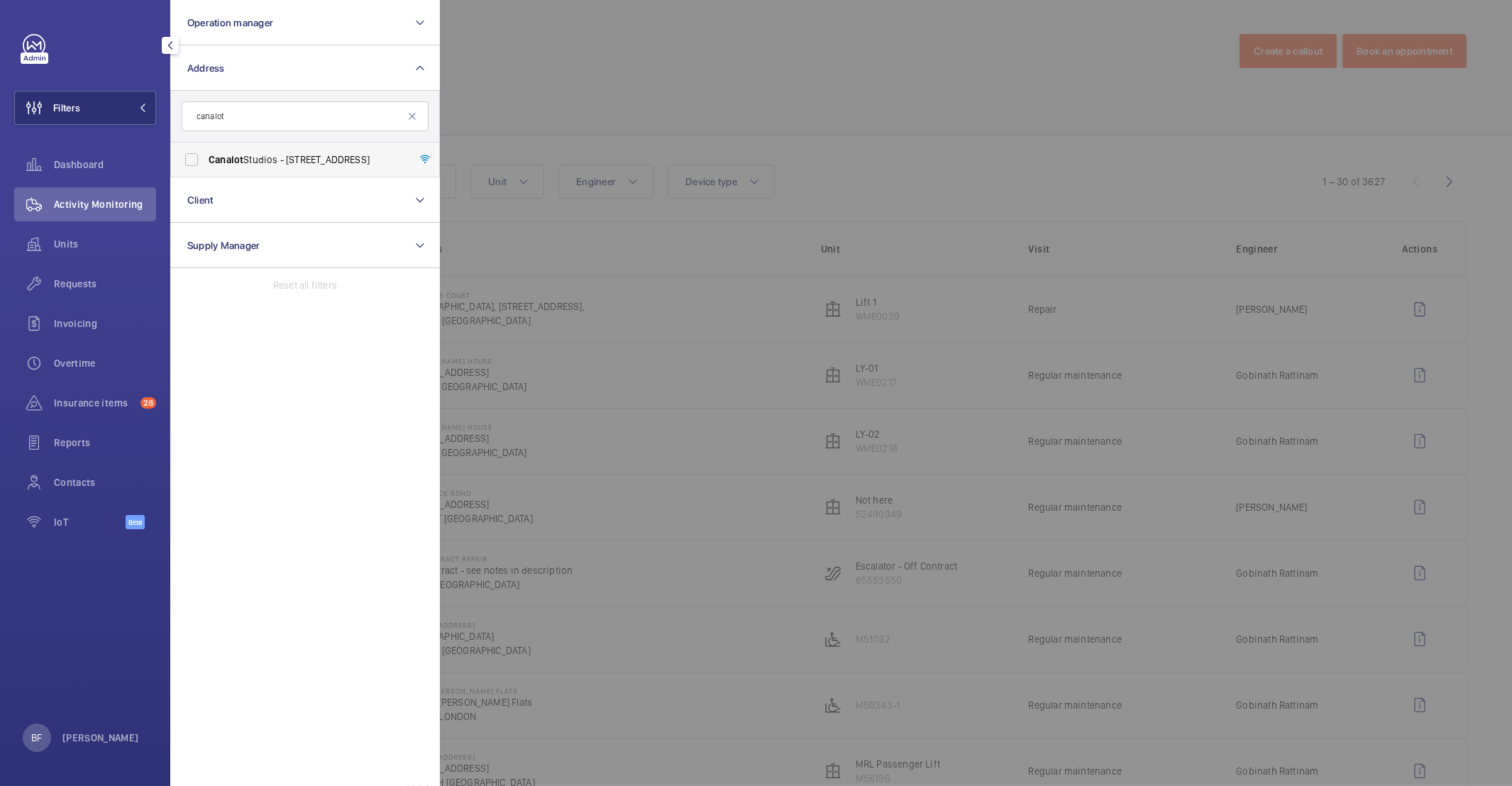
type input "canalot"
click at [234, 159] on span "Canalot" at bounding box center [226, 159] width 35 height 11
click at [206, 159] on input "Canalot Studios - 222 Kensal Road,, LONDON W10 5BN" at bounding box center [192, 159] width 28 height 28
checkbox input "true"
click at [651, 114] on div at bounding box center [1195, 393] width 1512 height 786
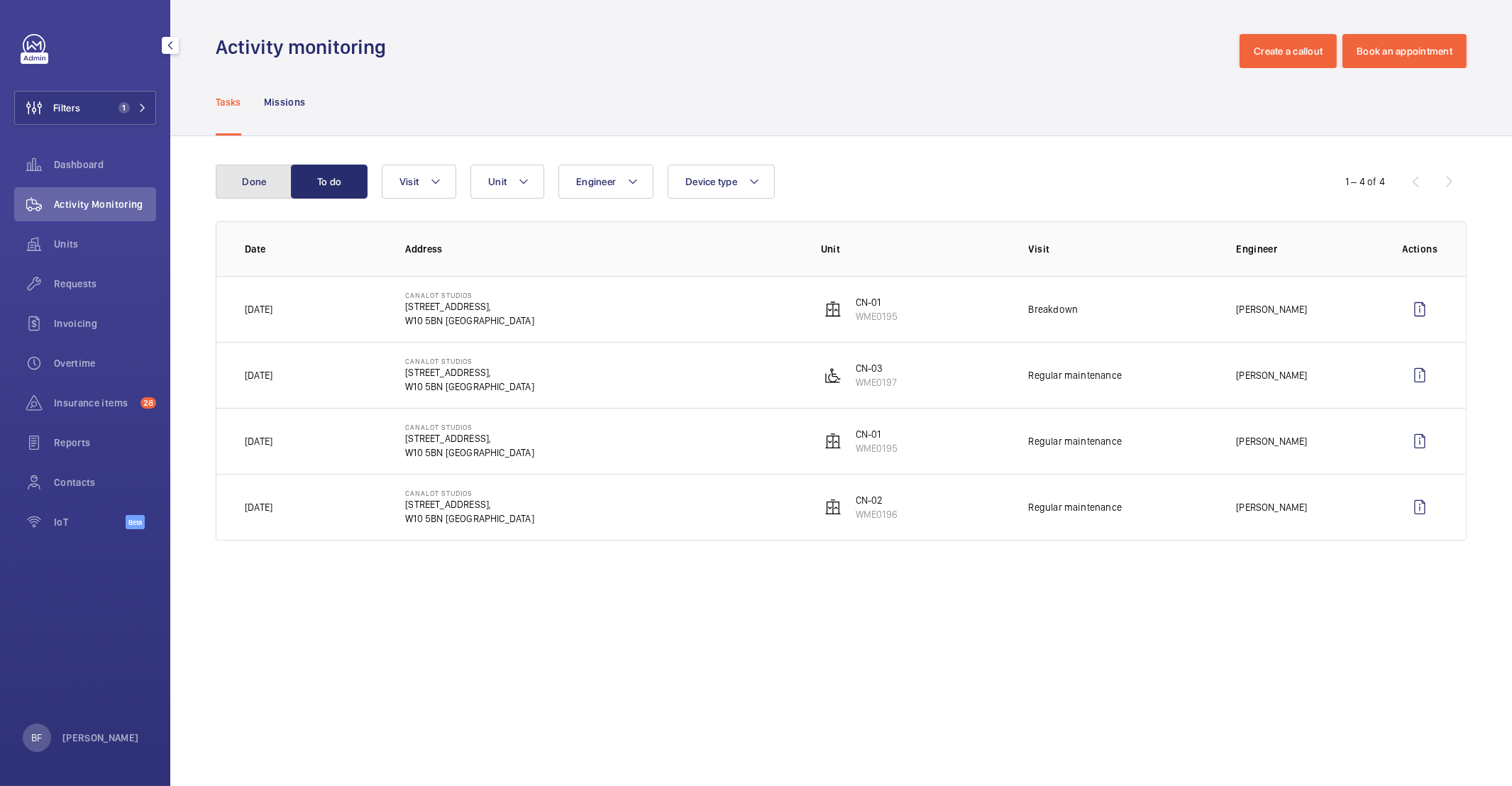
click at [262, 198] on button "Done" at bounding box center [253, 181] width 77 height 34
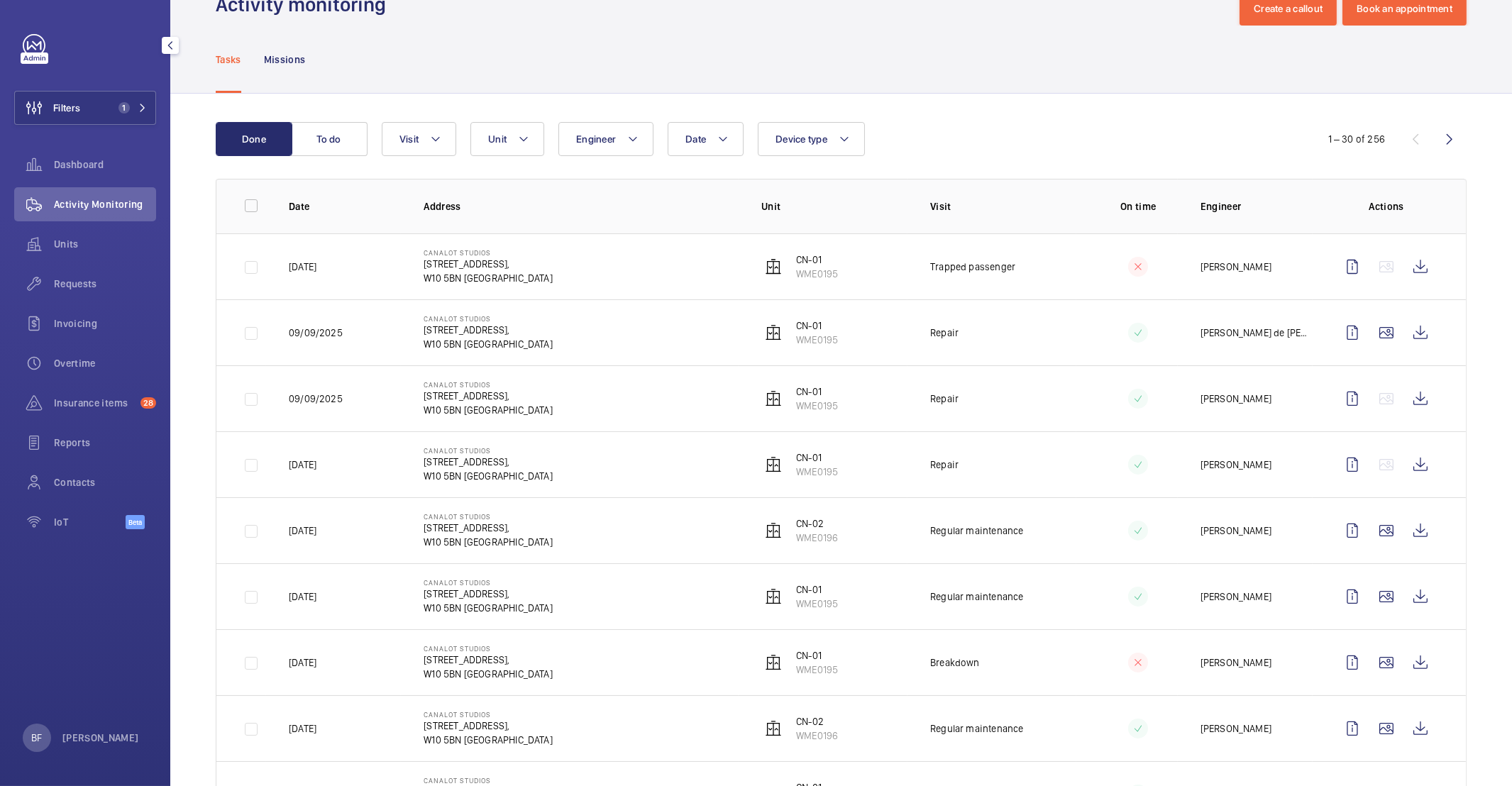
scroll to position [43, 0]
click at [1408, 268] on wm-front-icon-button at bounding box center [1420, 265] width 34 height 34
